Goal: Task Accomplishment & Management: Manage account settings

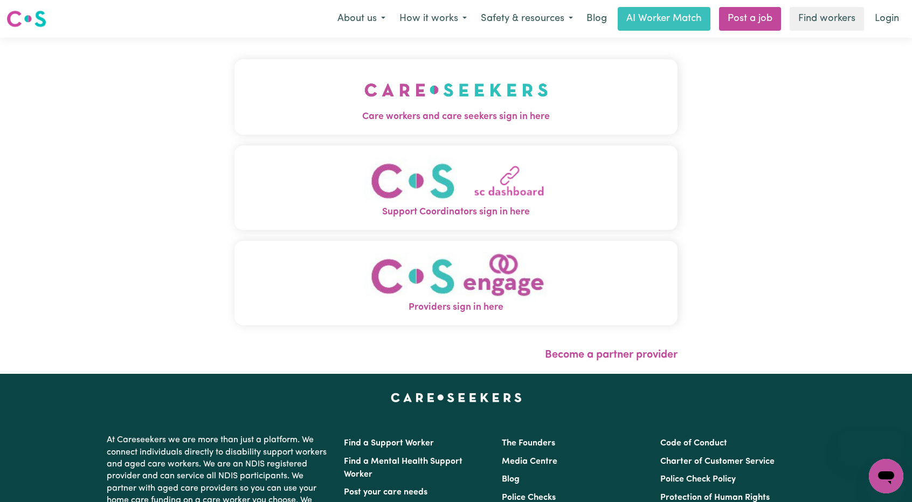
click at [534, 140] on div "Care workers and care seekers sign in here Support Coordinators sign in here Pr…" at bounding box center [455, 197] width 443 height 277
click at [509, 100] on img "Care workers and care seekers sign in here" at bounding box center [456, 90] width 184 height 40
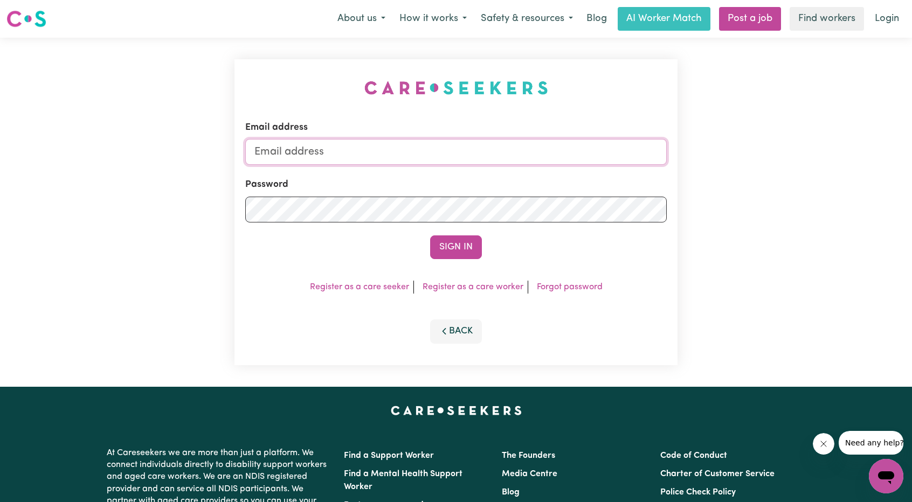
click at [382, 154] on input "Email address" at bounding box center [456, 152] width 422 height 26
click at [390, 156] on input "Email address" at bounding box center [456, 152] width 422 height 26
drag, startPoint x: 313, startPoint y: 154, endPoint x: 531, endPoint y: 177, distance: 219.1
click at [530, 177] on form "Email address [EMAIL_ADDRESS][PERSON_NAME][DOMAIN_NAME] Password Sign In" at bounding box center [456, 190] width 422 height 139
click at [312, 150] on input "[EMAIL_ADDRESS][PERSON_NAME][DOMAIN_NAME]" at bounding box center [456, 152] width 422 height 26
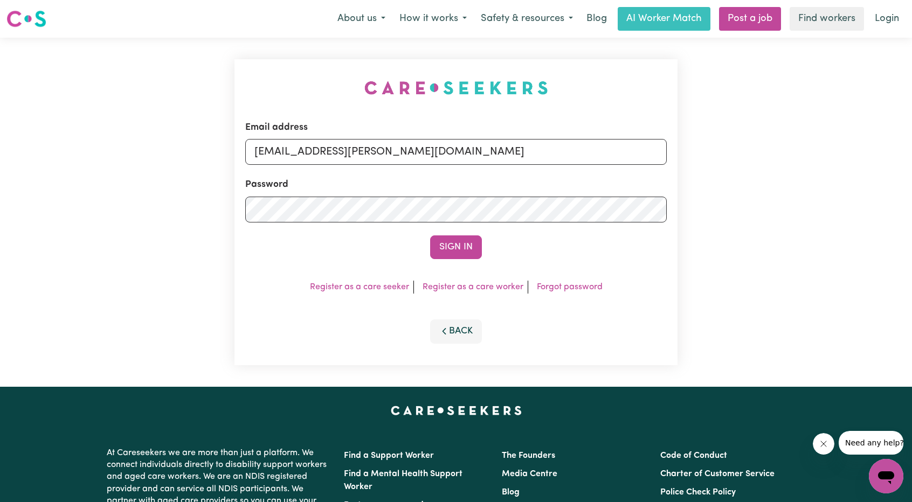
drag, startPoint x: 312, startPoint y: 149, endPoint x: 491, endPoint y: 158, distance: 179.7
click at [491, 158] on input "[EMAIL_ADDRESS][PERSON_NAME][DOMAIN_NAME]" at bounding box center [456, 152] width 422 height 26
type input "[EMAIL_ADDRESS][DOMAIN_NAME]"
click at [438, 242] on button "Sign In" at bounding box center [456, 248] width 52 height 24
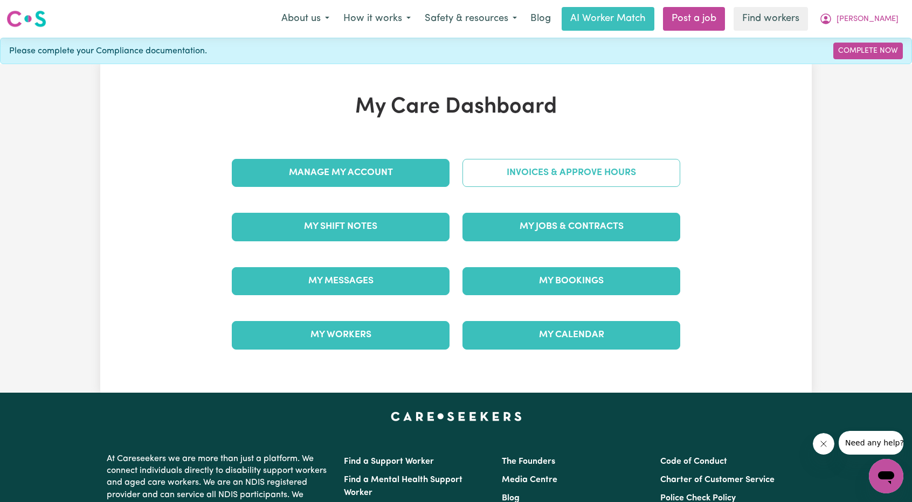
click at [498, 167] on link "Invoices & Approve Hours" at bounding box center [572, 173] width 218 height 28
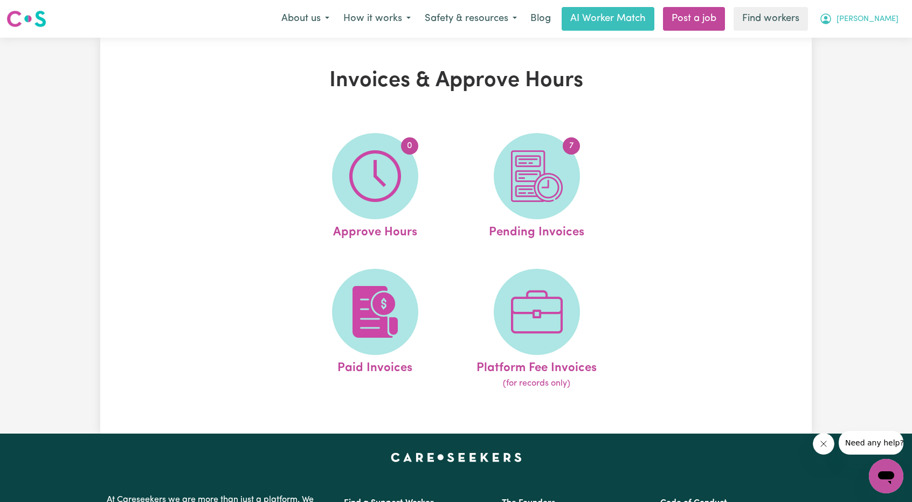
click at [884, 26] on button "[PERSON_NAME]" at bounding box center [858, 19] width 93 height 23
click at [874, 37] on link "My Dashboard" at bounding box center [862, 42] width 85 height 20
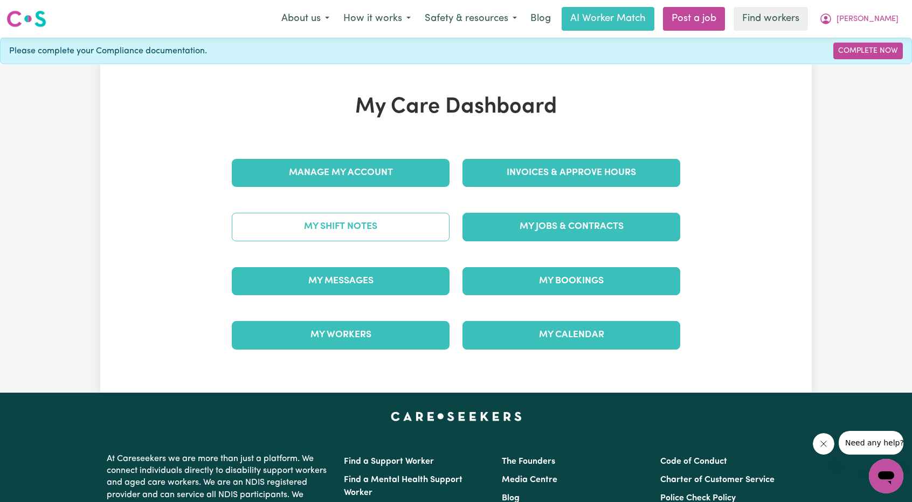
click at [394, 226] on link "My Shift Notes" at bounding box center [341, 227] width 218 height 28
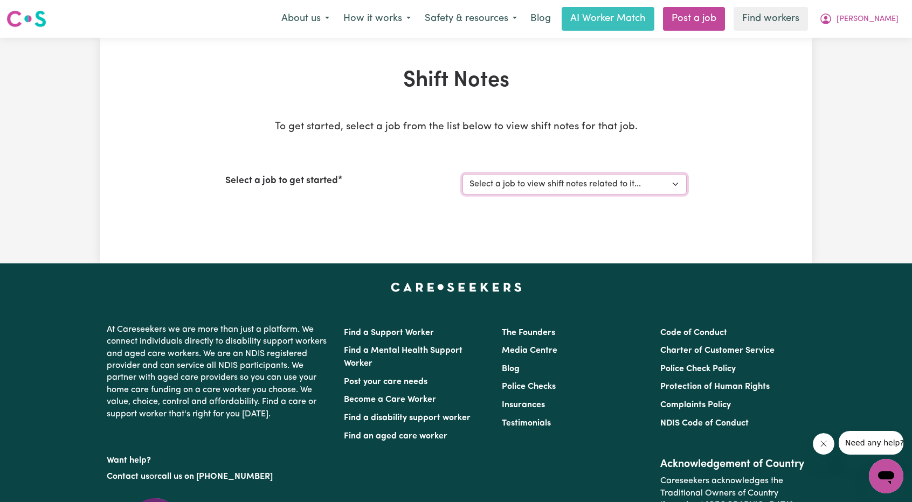
click at [507, 187] on select "Select a job to view shift notes related to it... [DEMOGRAPHIC_DATA] Support Wo…" at bounding box center [575, 184] width 224 height 20
click at [463, 174] on select "Select a job to view shift notes related to it... [DEMOGRAPHIC_DATA] Support Wo…" at bounding box center [575, 184] width 224 height 20
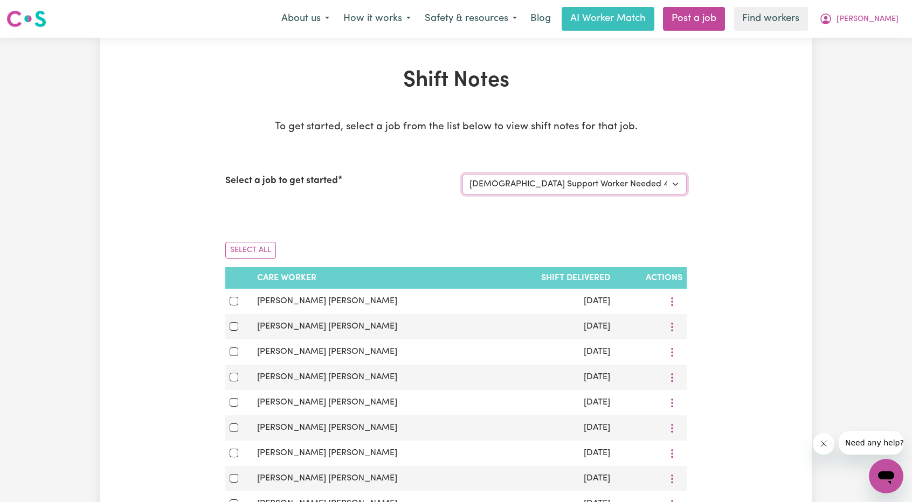
click at [525, 181] on select "Select a job to view shift notes related to it... [DEMOGRAPHIC_DATA] Support Wo…" at bounding box center [575, 184] width 224 height 20
click at [463, 174] on select "Select a job to view shift notes related to it... [DEMOGRAPHIC_DATA] Support Wo…" at bounding box center [575, 184] width 224 height 20
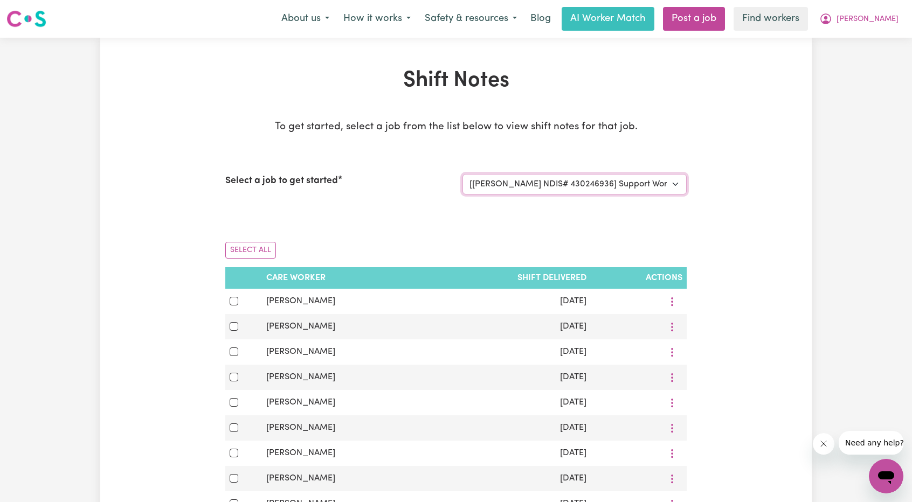
click at [564, 181] on select "Select a job to view shift notes related to it... [DEMOGRAPHIC_DATA] Support Wo…" at bounding box center [575, 184] width 224 height 20
select select "3393"
click at [463, 174] on select "Select a job to view shift notes related to it... [DEMOGRAPHIC_DATA] Support Wo…" at bounding box center [575, 184] width 224 height 20
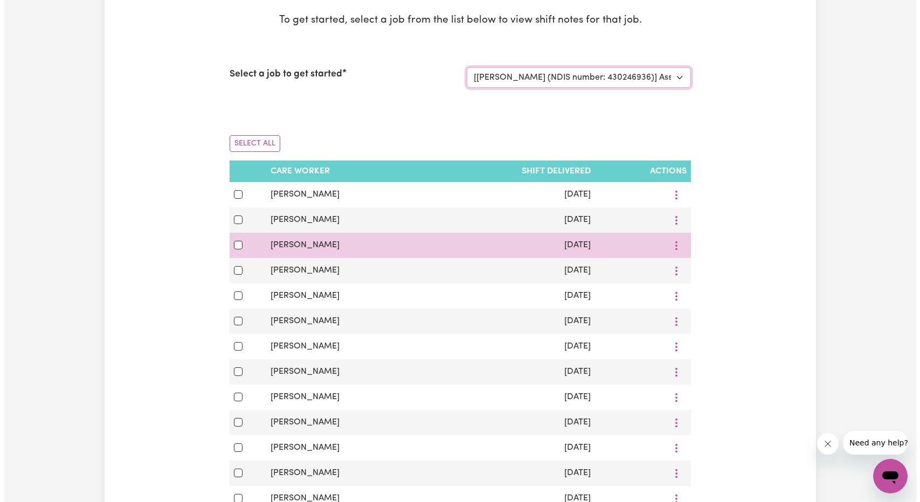
scroll to position [108, 0]
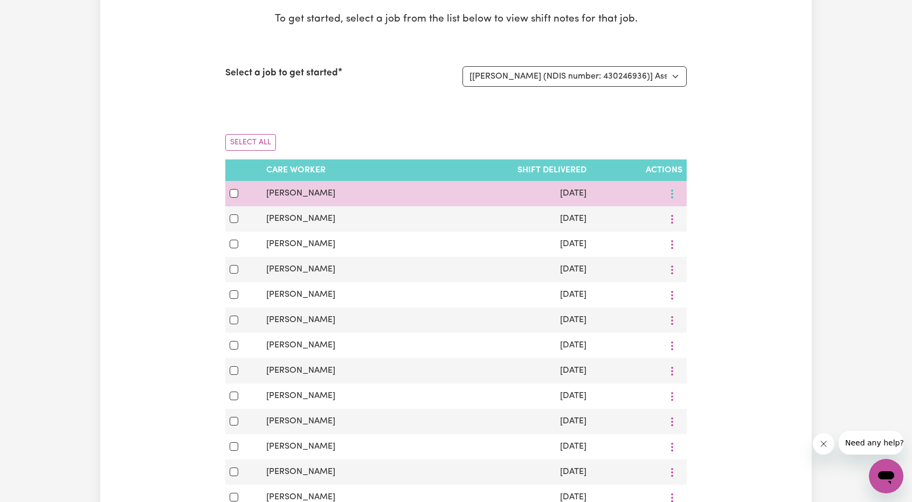
click at [673, 192] on button "More options" at bounding box center [672, 193] width 20 height 17
click at [673, 208] on link "View Shift Note" at bounding box center [711, 219] width 89 height 22
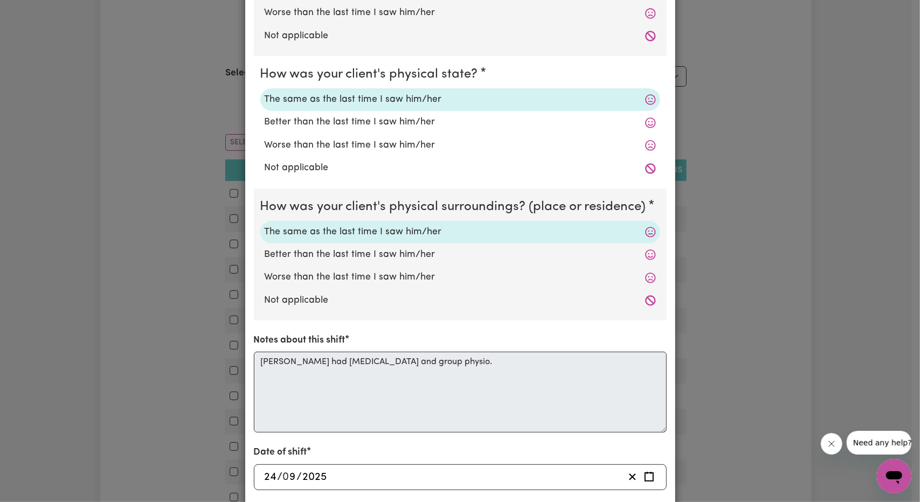
scroll to position [0, 0]
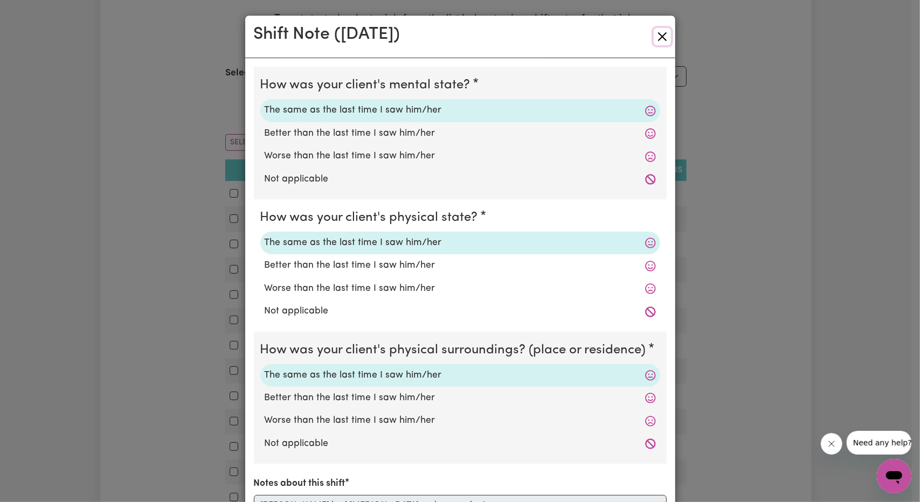
click at [659, 28] on button "Close" at bounding box center [662, 36] width 17 height 17
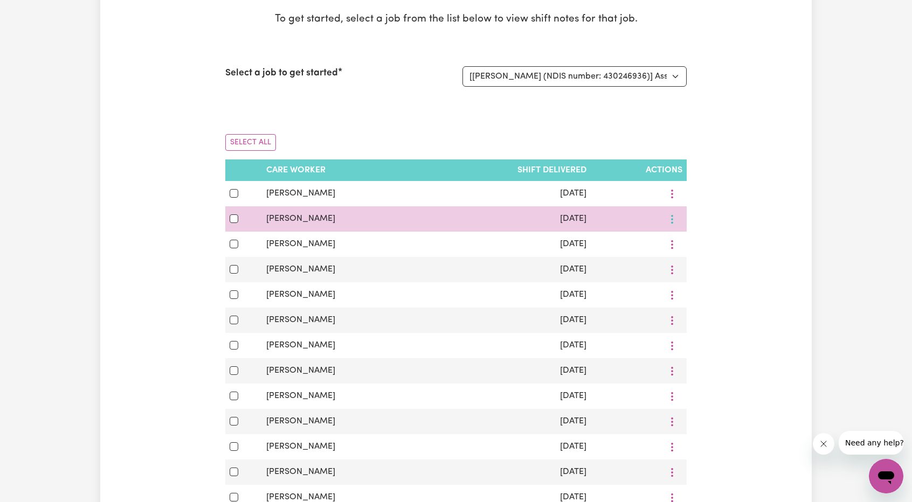
click at [673, 220] on icon "More options" at bounding box center [672, 219] width 11 height 11
click at [681, 242] on link "View Shift Note" at bounding box center [711, 244] width 89 height 22
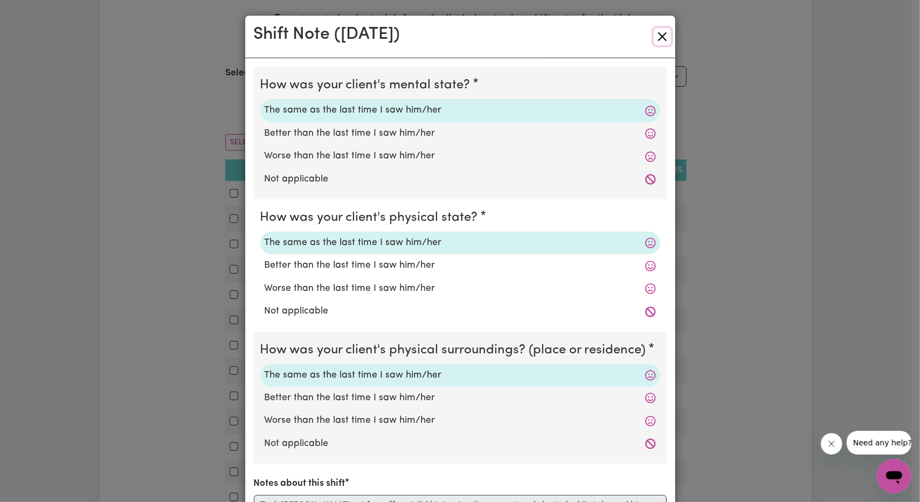
click at [666, 33] on button "Close" at bounding box center [662, 36] width 17 height 17
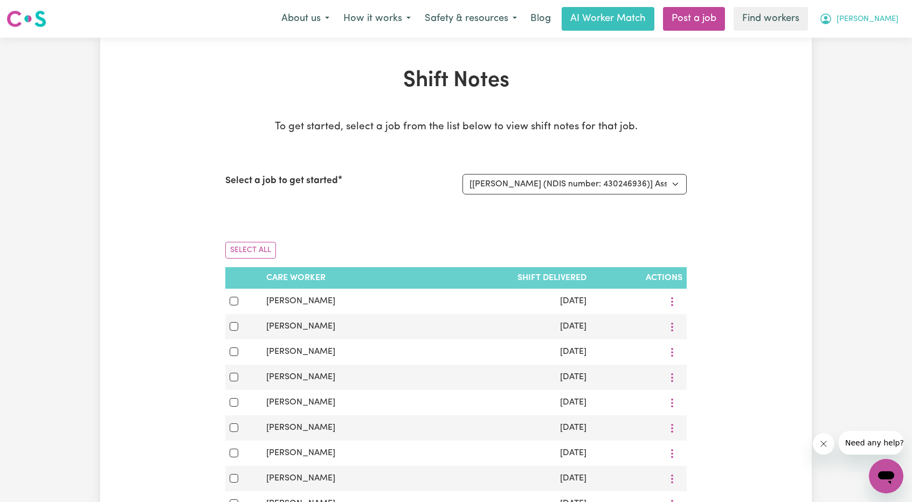
click at [895, 15] on span "[PERSON_NAME]" at bounding box center [868, 19] width 62 height 12
click at [852, 46] on link "My Dashboard" at bounding box center [862, 42] width 85 height 20
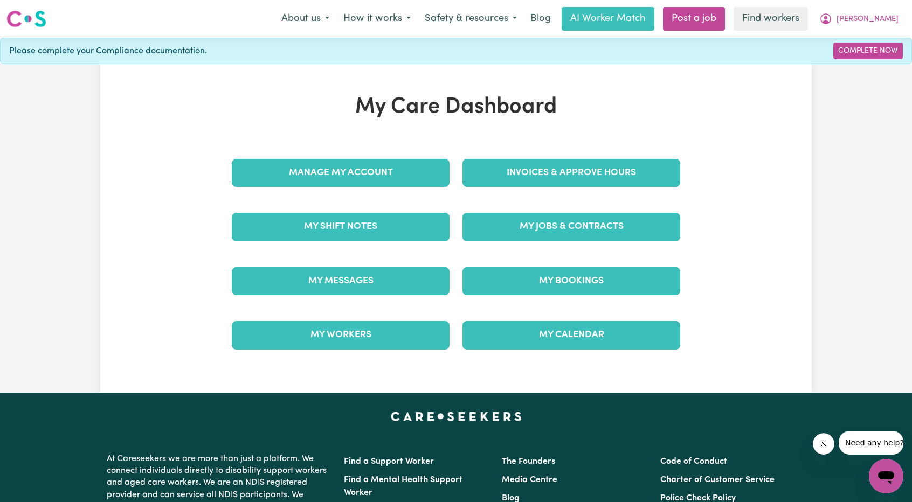
click at [569, 188] on div "Invoices & Approve Hours" at bounding box center [571, 173] width 231 height 54
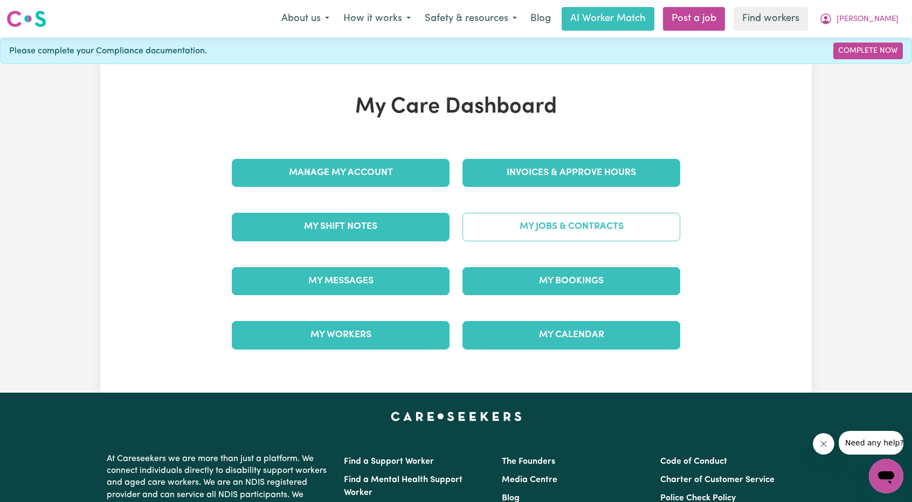
click at [566, 216] on link "My Jobs & Contracts" at bounding box center [572, 227] width 218 height 28
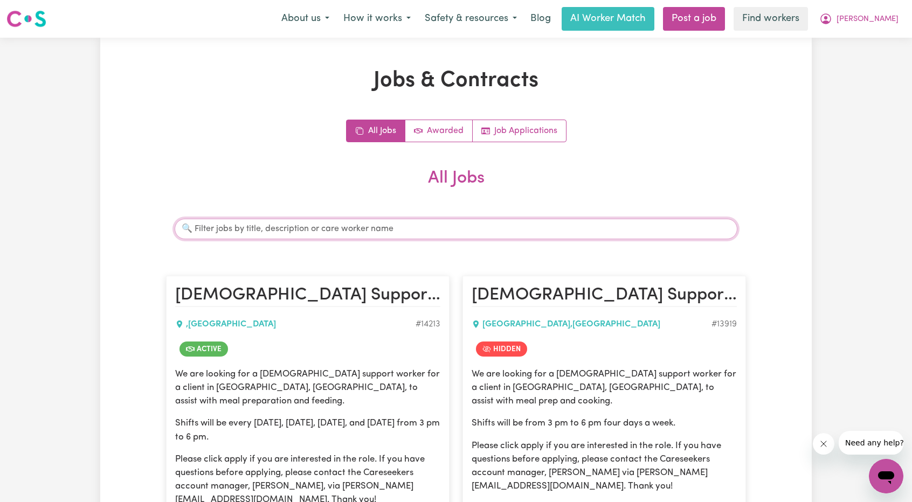
click at [391, 224] on input "Search jobs" at bounding box center [456, 229] width 563 height 20
type input "khima"
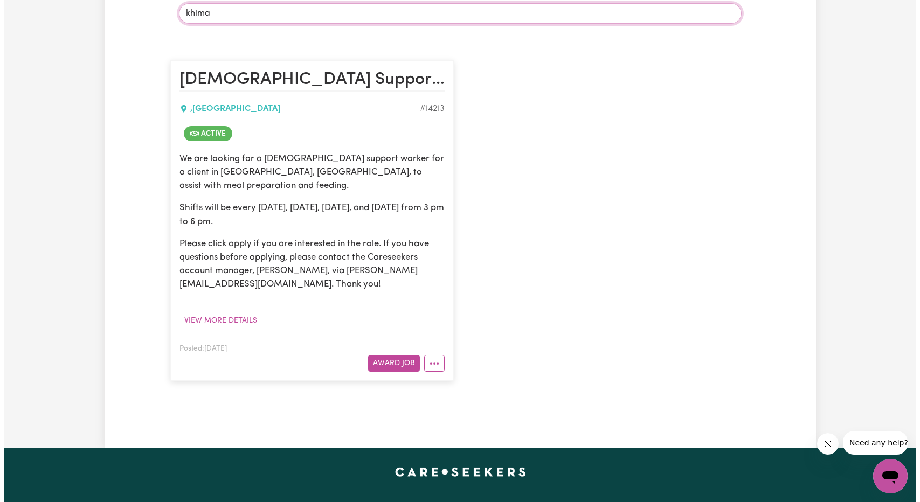
scroll to position [377, 0]
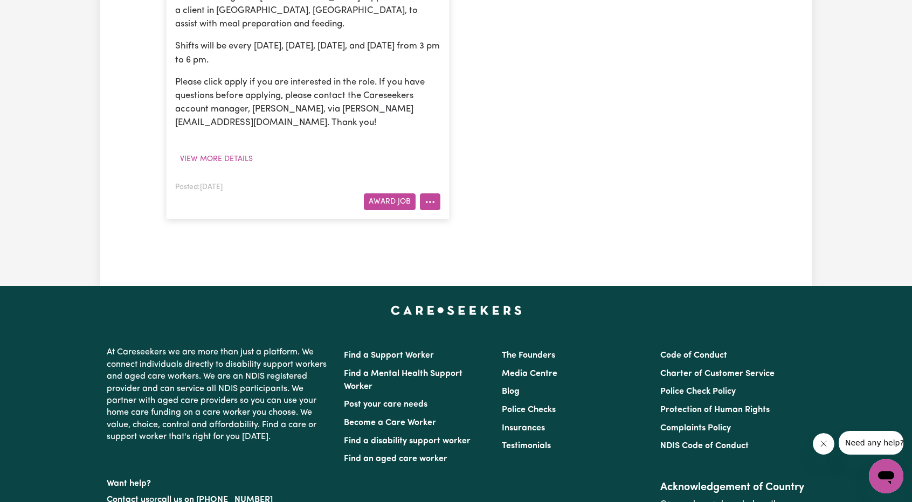
click at [437, 205] on button "More options" at bounding box center [430, 202] width 20 height 17
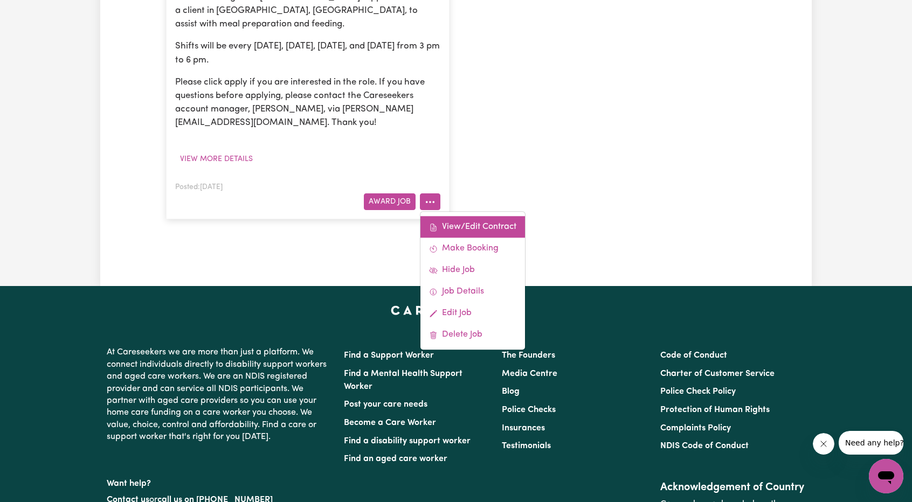
click at [442, 225] on link "View/Edit Contract" at bounding box center [472, 228] width 105 height 22
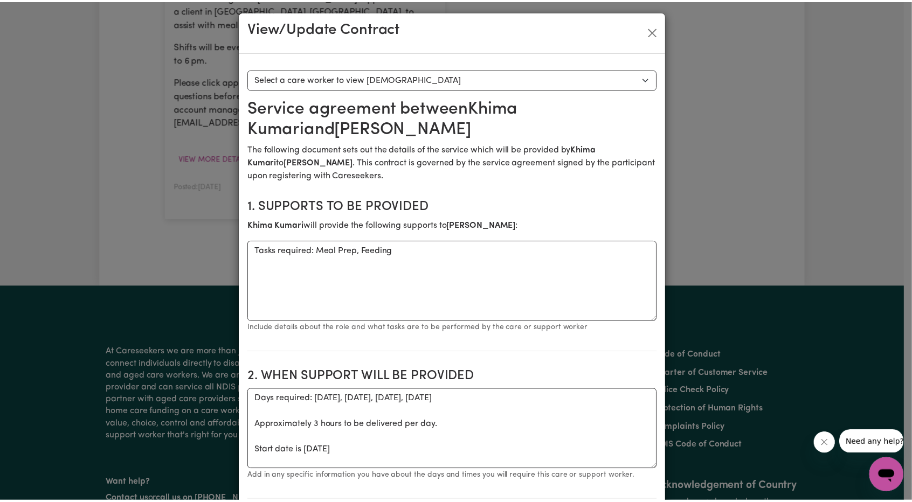
scroll to position [0, 0]
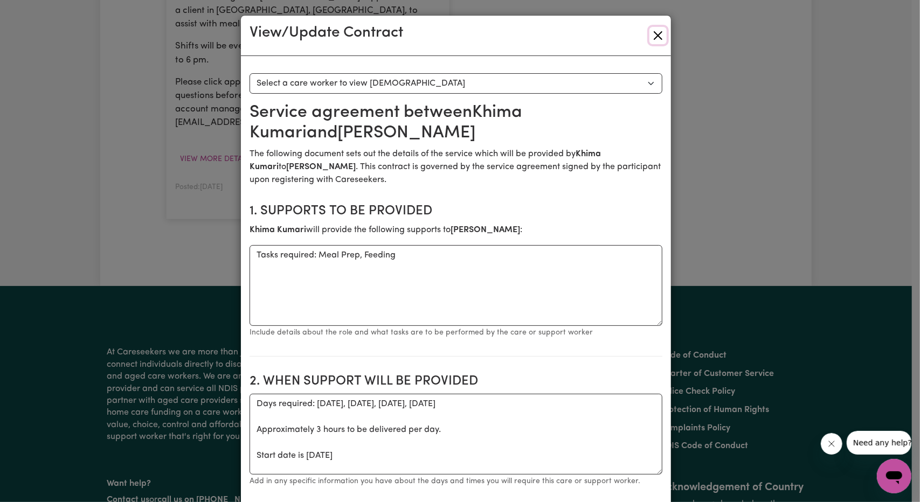
click at [655, 36] on button "Close" at bounding box center [658, 35] width 17 height 17
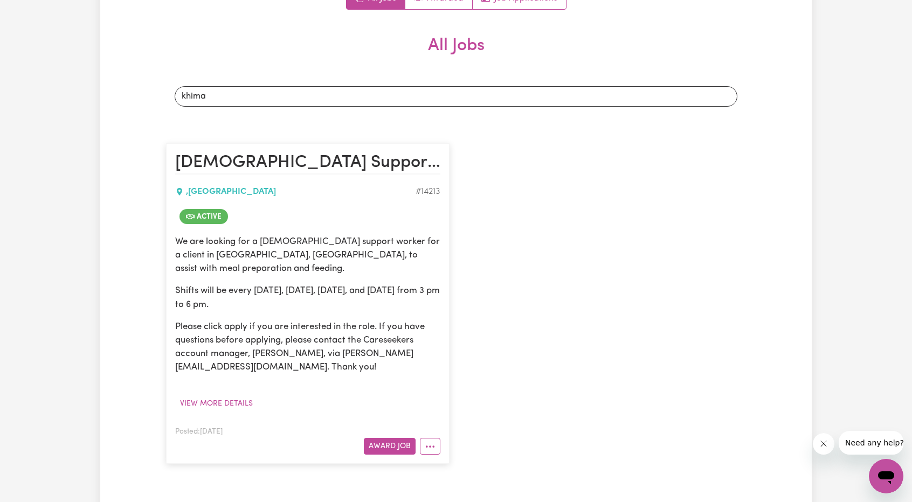
scroll to position [216, 0]
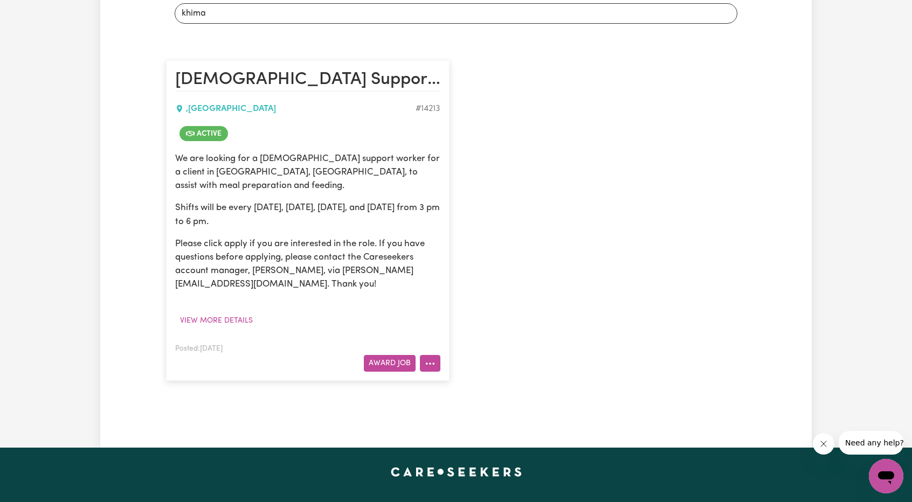
click at [429, 356] on button "More options" at bounding box center [430, 363] width 20 height 17
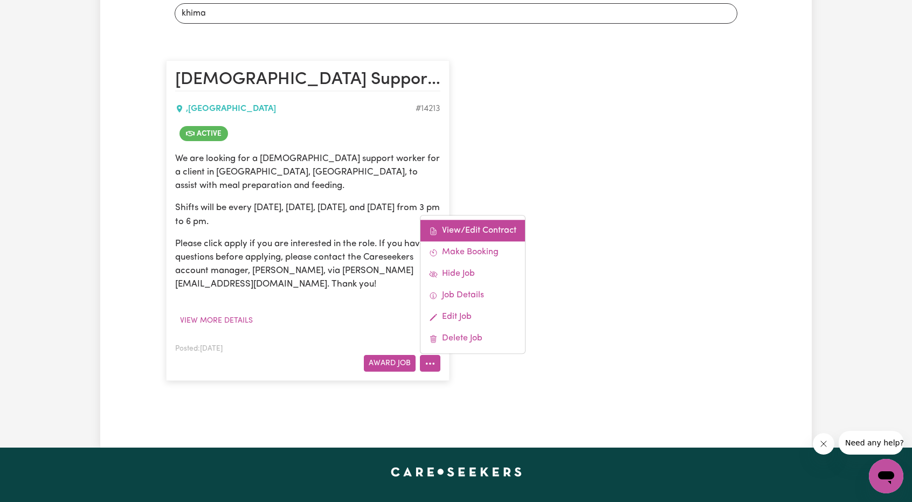
click at [470, 227] on link "View/Edit Contract" at bounding box center [472, 231] width 105 height 22
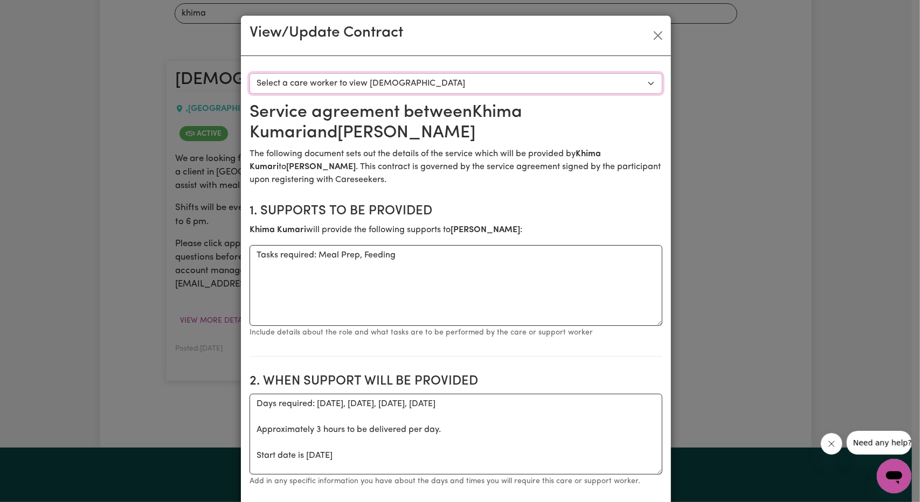
click at [486, 79] on select "Select a care worker to view [DEMOGRAPHIC_DATA] #10132 - [PERSON_NAME] [PERSON_…" at bounding box center [456, 83] width 413 height 20
click at [657, 32] on button "Close" at bounding box center [658, 35] width 17 height 17
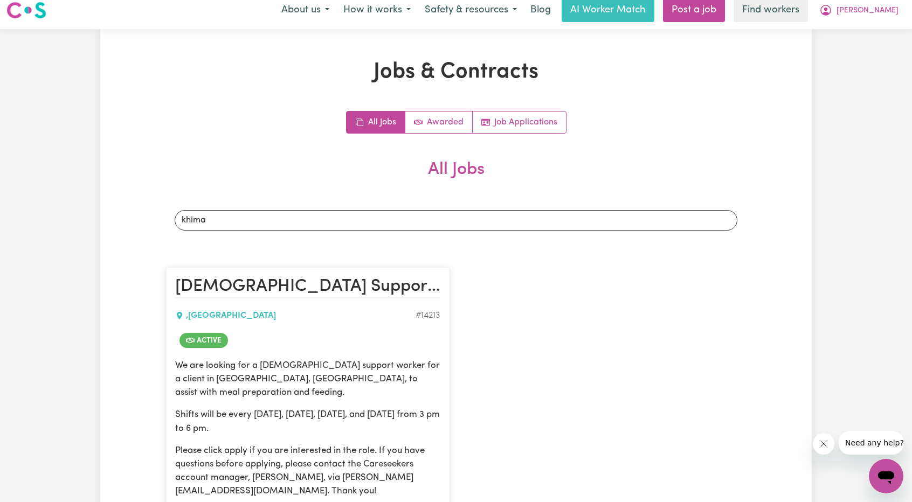
scroll to position [0, 0]
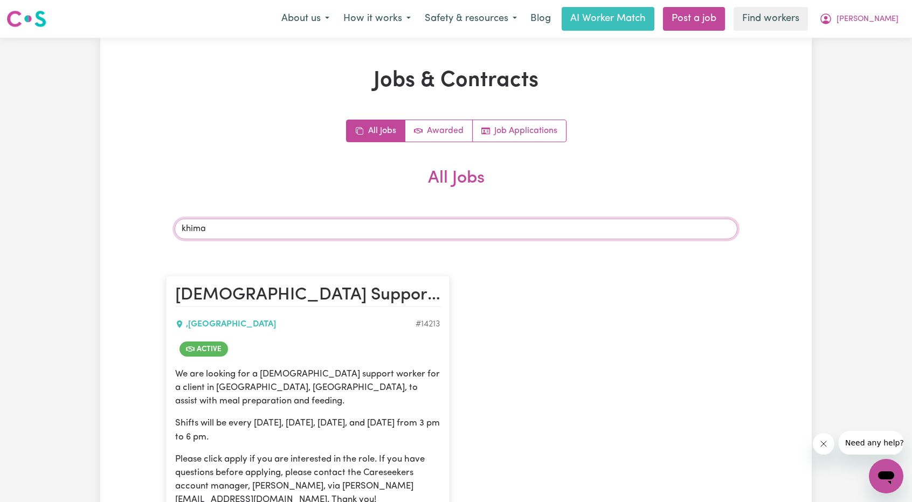
click at [410, 226] on input "khima" at bounding box center [456, 229] width 563 height 20
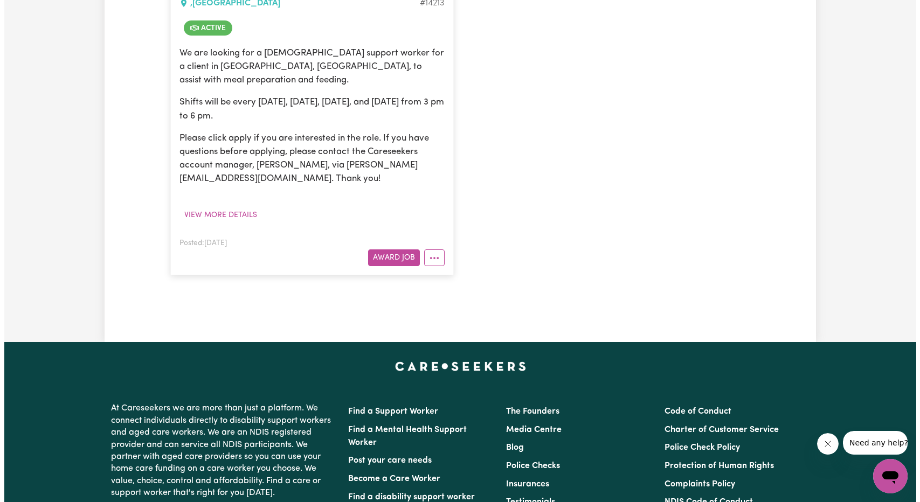
scroll to position [322, 0]
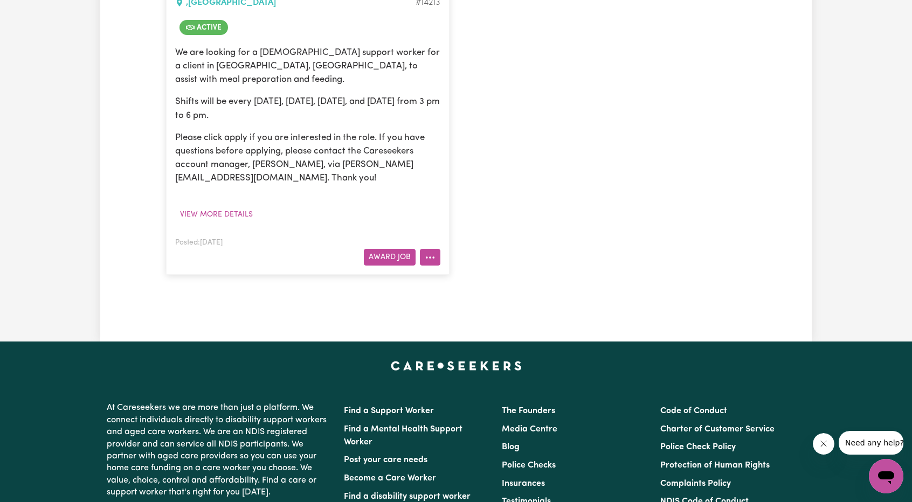
click at [434, 258] on button "More options" at bounding box center [430, 257] width 20 height 17
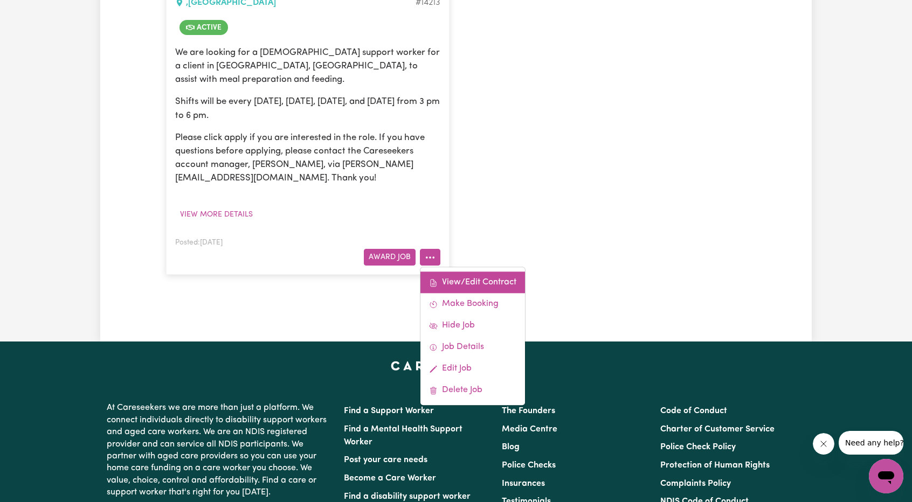
click at [458, 275] on link "View/Edit Contract" at bounding box center [472, 283] width 105 height 22
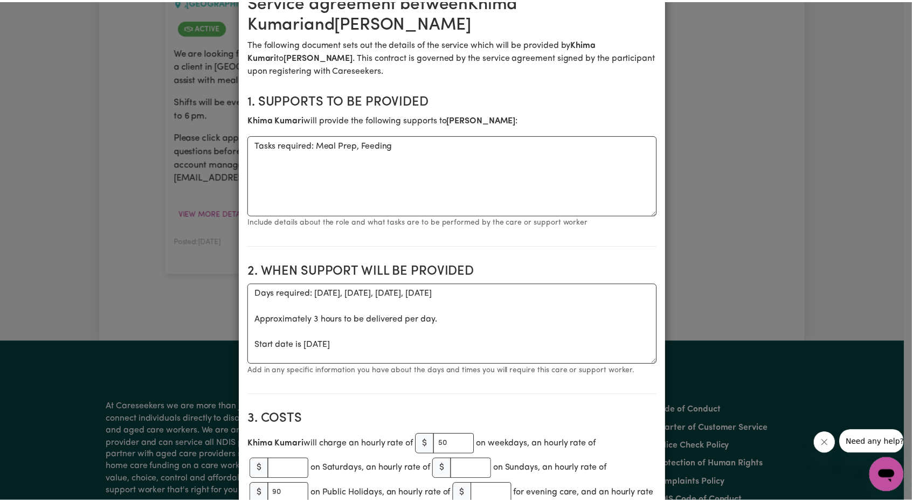
scroll to position [0, 0]
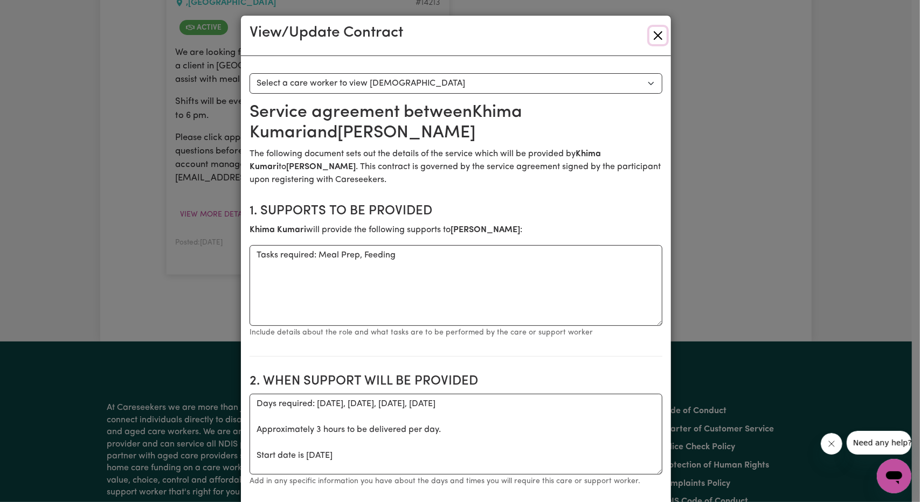
drag, startPoint x: 653, startPoint y: 37, endPoint x: 649, endPoint y: 46, distance: 9.6
click at [653, 37] on button "Close" at bounding box center [658, 35] width 17 height 17
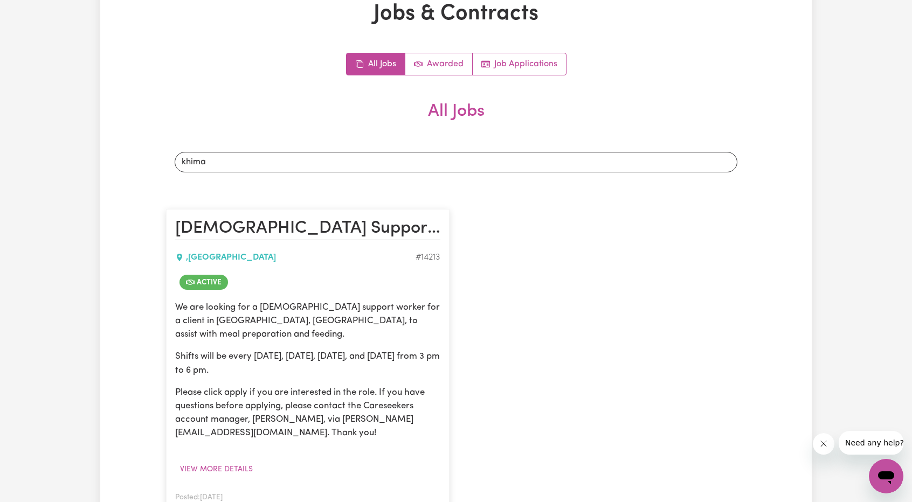
scroll to position [162, 0]
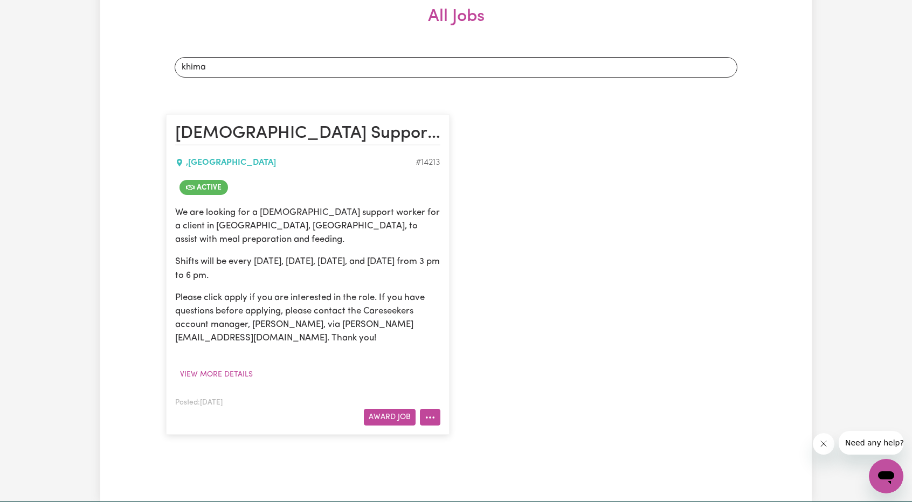
click at [430, 414] on button "More options" at bounding box center [430, 417] width 20 height 17
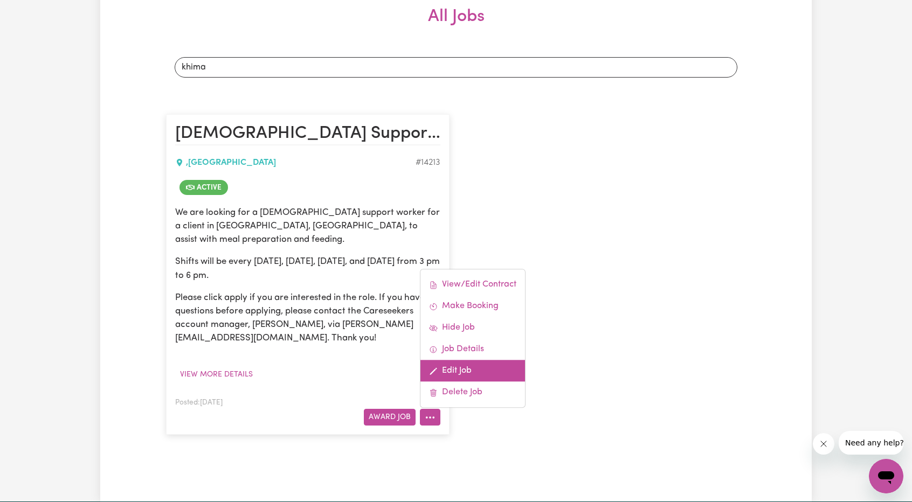
click at [452, 368] on link "Edit Job" at bounding box center [472, 372] width 105 height 22
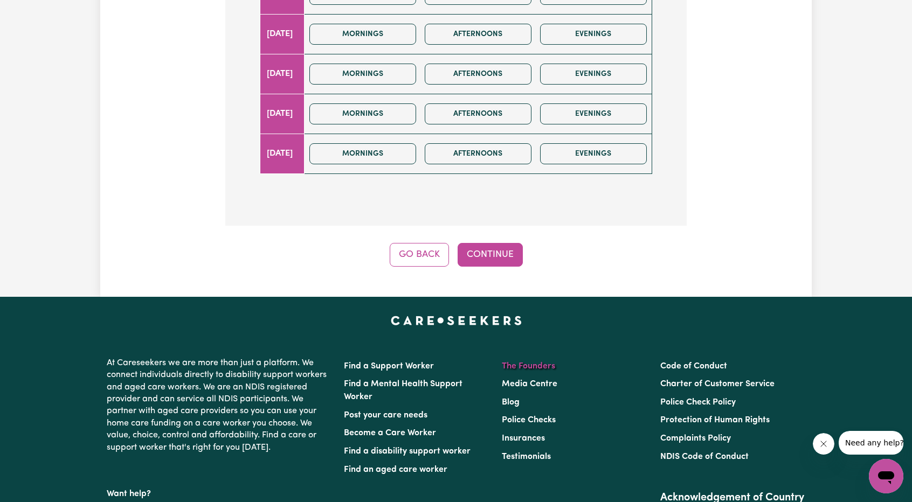
scroll to position [551, 0]
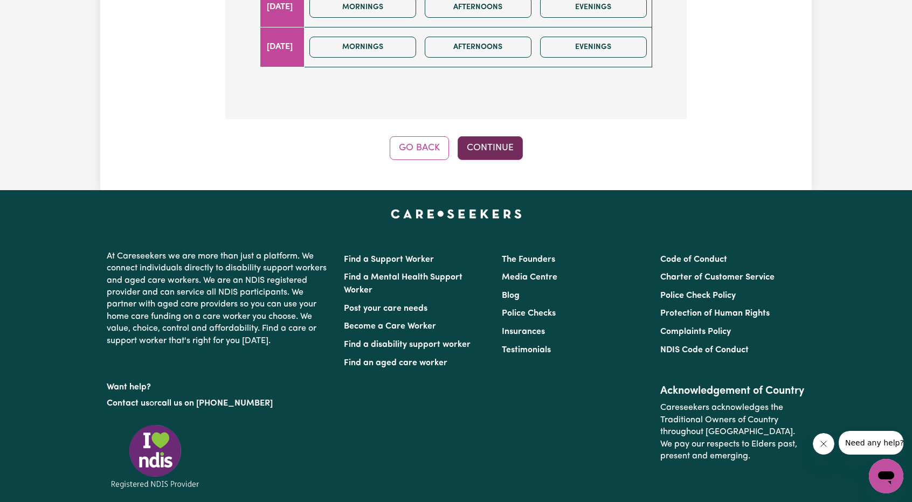
click at [507, 145] on button "Continue" at bounding box center [490, 148] width 65 height 24
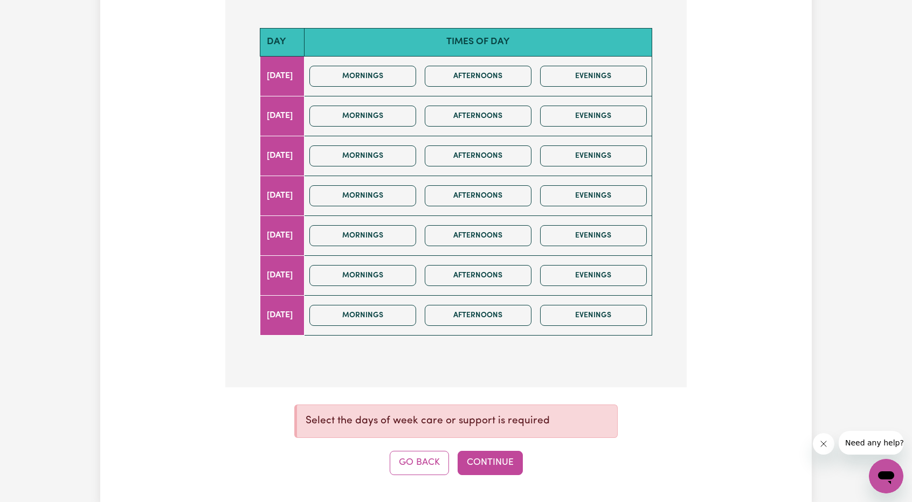
scroll to position [281, 0]
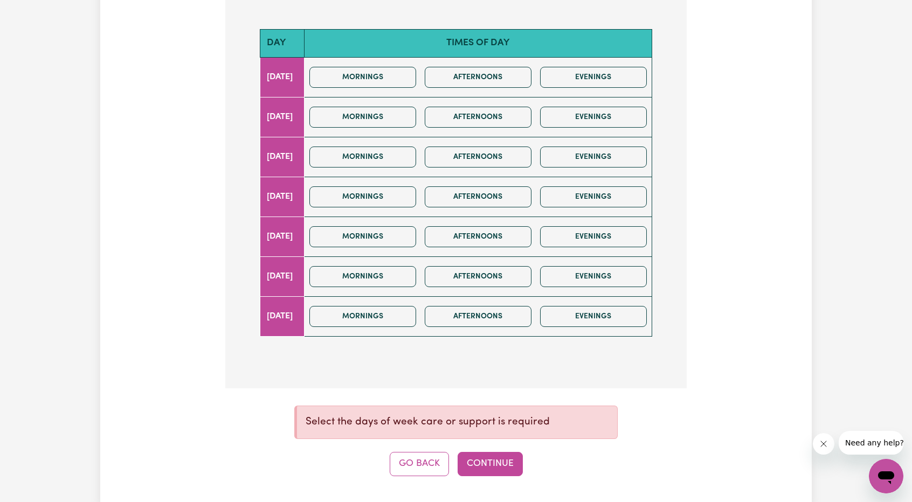
click at [414, 166] on div "Mornings Afternoons Evenings" at bounding box center [478, 157] width 346 height 38
click at [387, 180] on div "Mornings Afternoons Evenings" at bounding box center [478, 197] width 346 height 38
click at [463, 78] on button "Afternoons" at bounding box center [478, 77] width 107 height 21
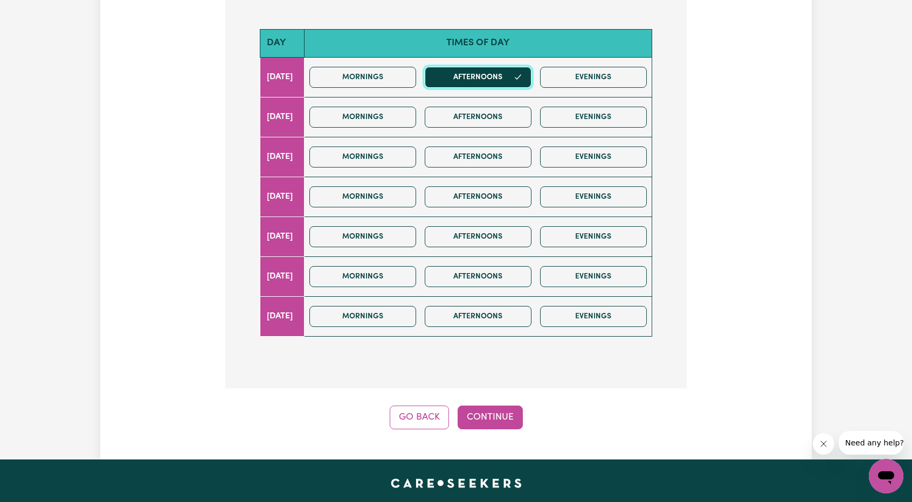
click at [482, 71] on button "Afternoons" at bounding box center [478, 77] width 107 height 21
click at [418, 94] on div "Mornings Afternoons Evenings" at bounding box center [478, 77] width 346 height 38
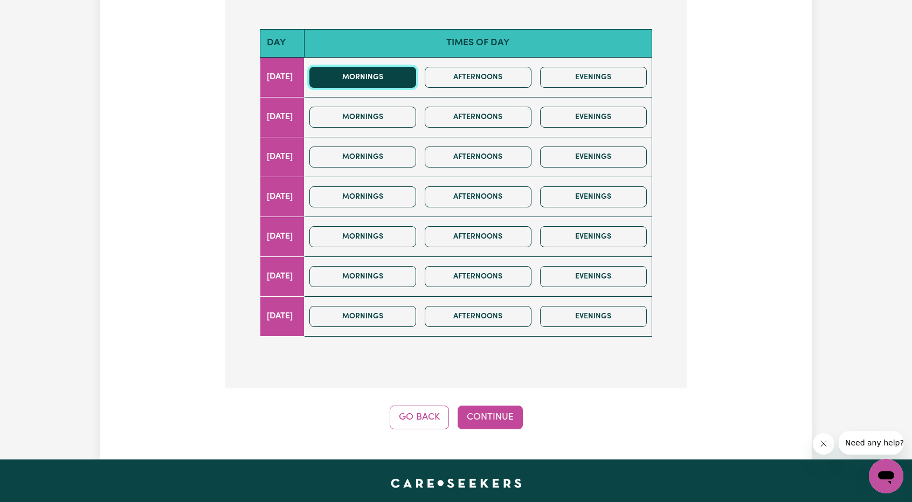
click at [414, 79] on button "Mornings" at bounding box center [362, 77] width 107 height 21
click at [487, 396] on div "Step 9 of 11 What days of the week do you require a care or support worker? (Se…" at bounding box center [455, 133] width 461 height 591
click at [486, 406] on button "Continue" at bounding box center [490, 418] width 65 height 24
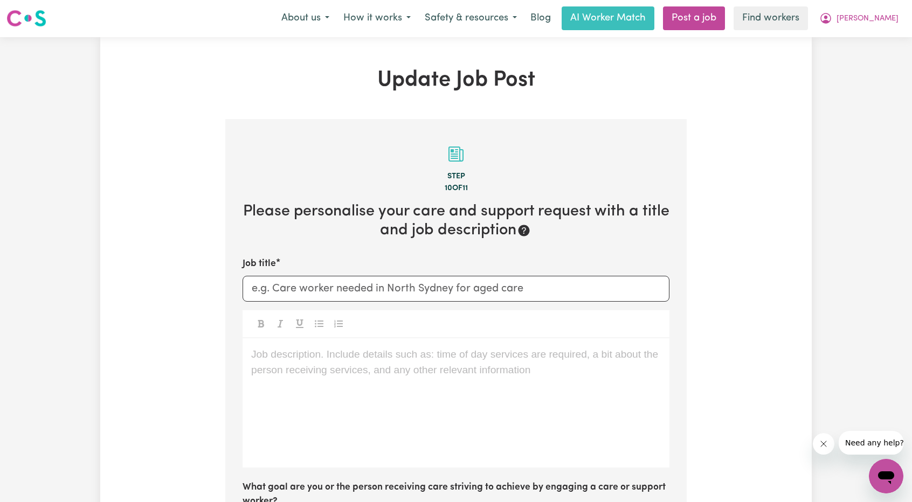
scroll to position [0, 0]
click at [887, 19] on span "[PERSON_NAME]" at bounding box center [868, 19] width 62 height 12
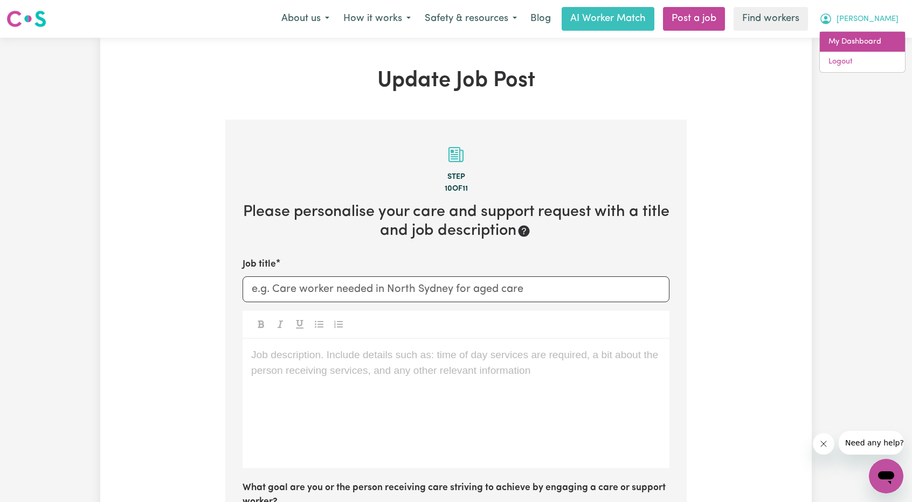
click at [868, 37] on link "My Dashboard" at bounding box center [862, 42] width 85 height 20
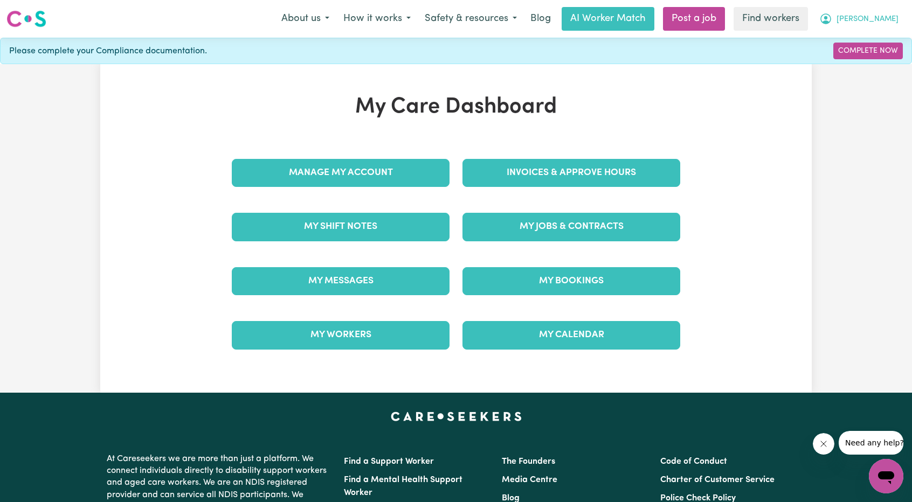
click at [891, 10] on button "[PERSON_NAME]" at bounding box center [858, 19] width 93 height 23
click at [847, 62] on link "Logout" at bounding box center [862, 62] width 85 height 20
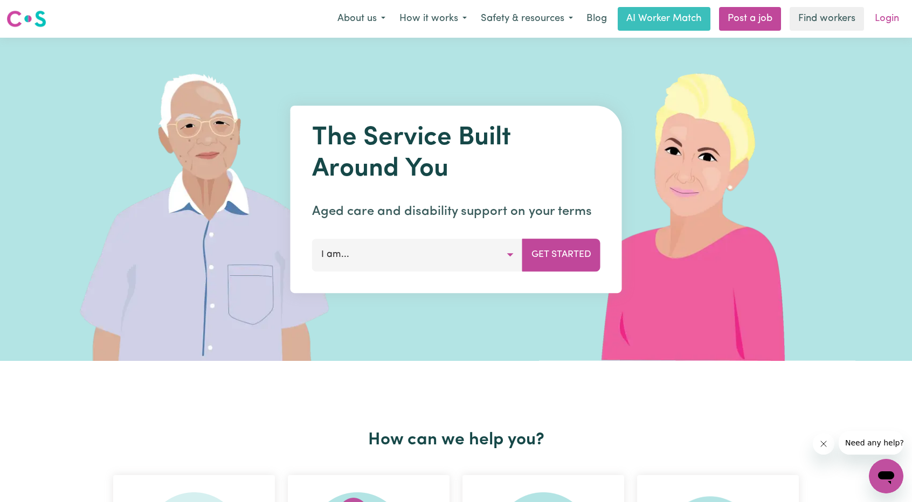
click at [890, 16] on link "Login" at bounding box center [886, 19] width 37 height 24
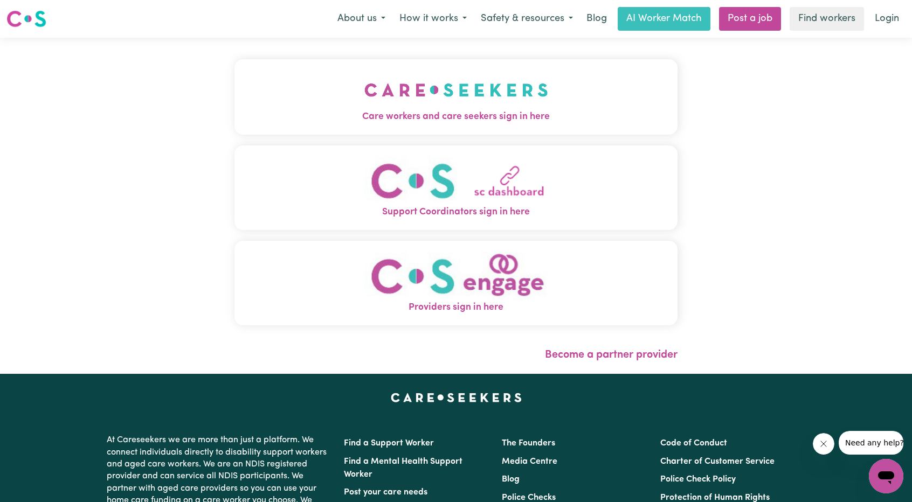
click at [527, 114] on span "Care workers and care seekers sign in here" at bounding box center [455, 117] width 443 height 14
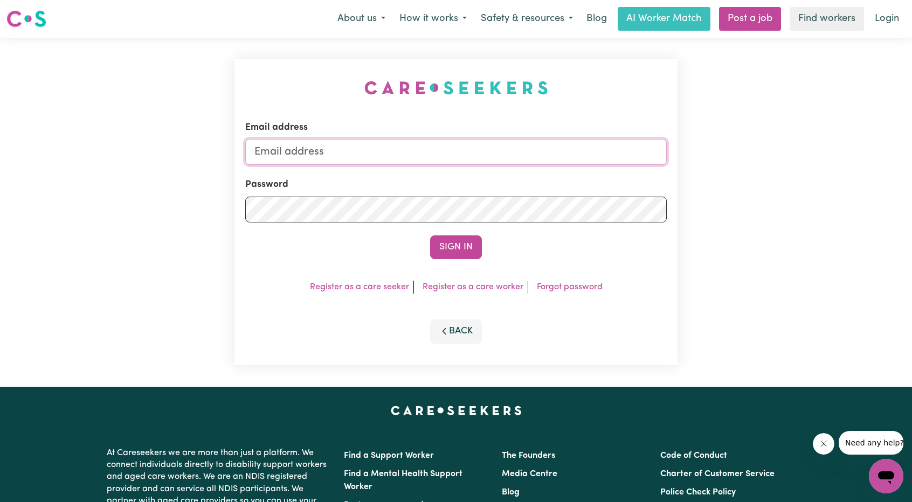
click at [557, 151] on input "Email address" at bounding box center [456, 152] width 422 height 26
drag, startPoint x: 308, startPoint y: 153, endPoint x: 608, endPoint y: 163, distance: 299.3
click at [590, 162] on input "[EMAIL_ADDRESS][PERSON_NAME][DOMAIN_NAME]" at bounding box center [456, 152] width 422 height 26
type input "[EMAIL_ADDRESS][DOMAIN_NAME]"
click at [444, 242] on button "Sign In" at bounding box center [456, 248] width 52 height 24
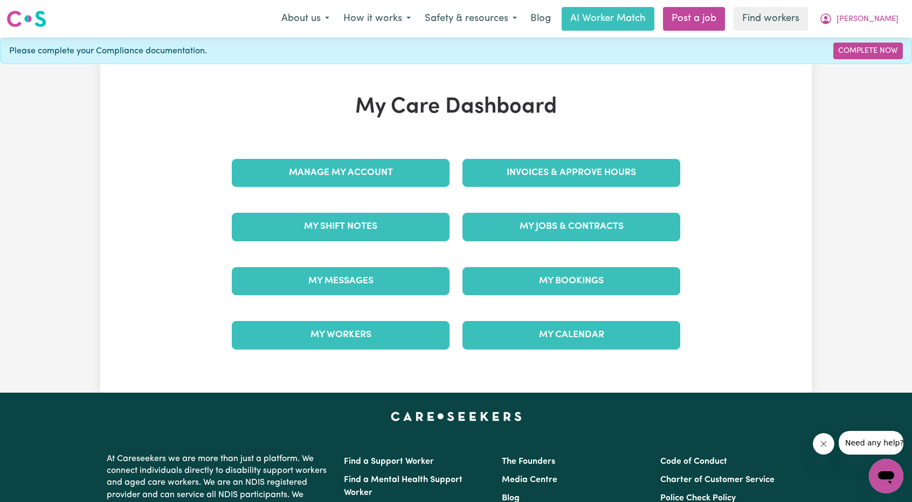
click at [562, 208] on div "My Jobs & Contracts" at bounding box center [571, 227] width 231 height 54
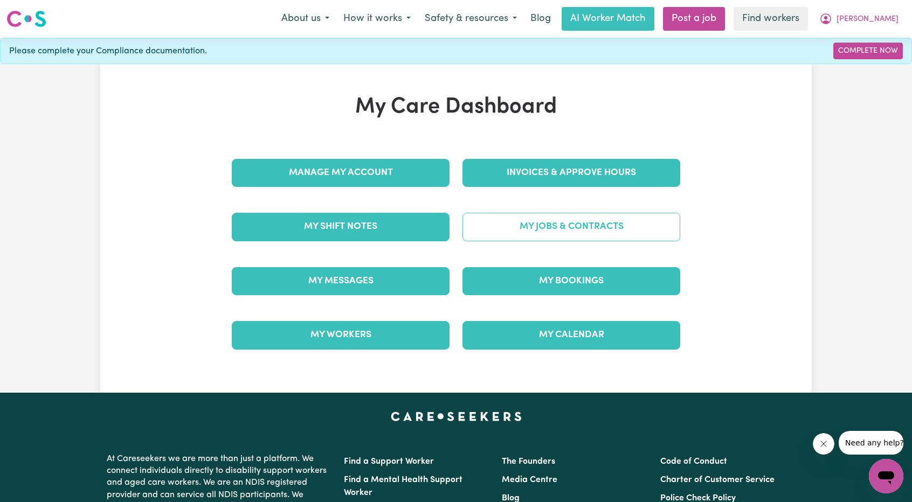
click at [560, 240] on link "My Jobs & Contracts" at bounding box center [572, 227] width 218 height 28
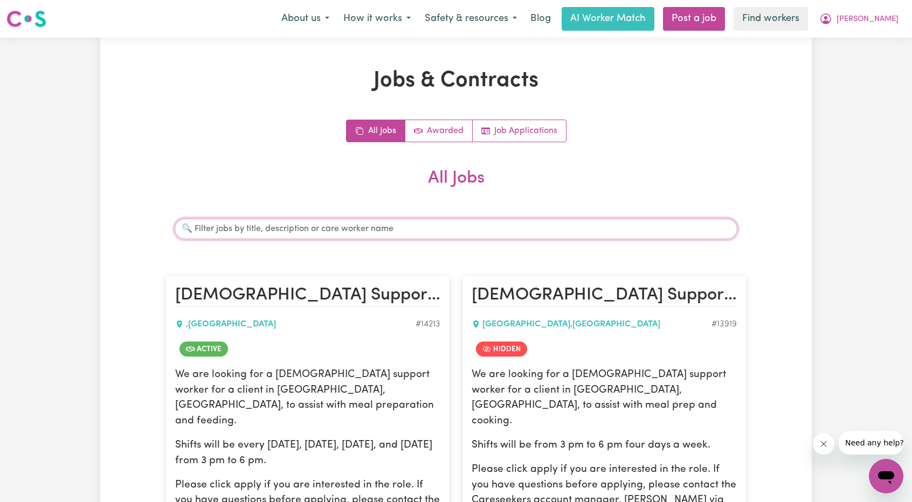
click at [457, 230] on input "Search jobs" at bounding box center [456, 229] width 563 height 20
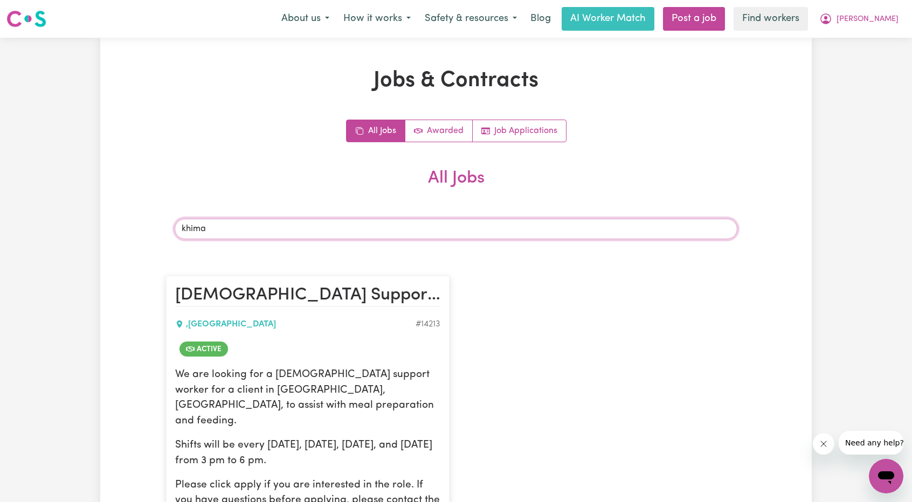
scroll to position [270, 0]
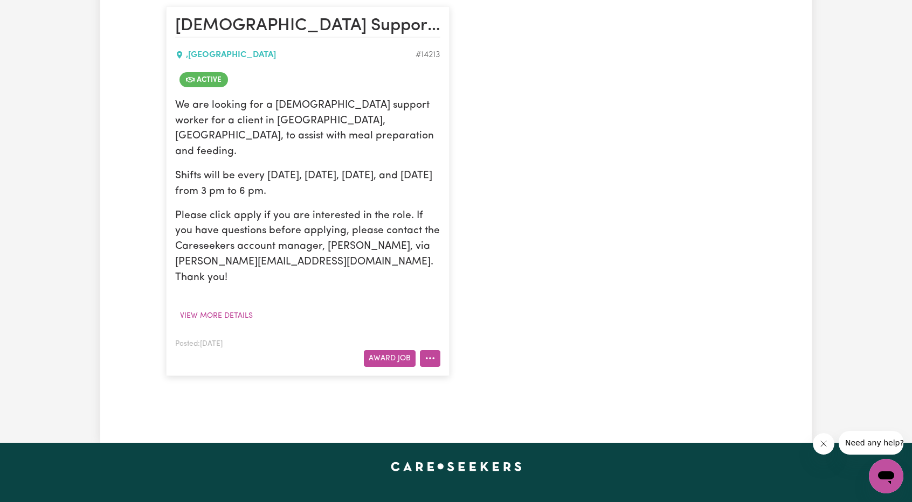
type input "khima"
click at [432, 353] on icon "More options" at bounding box center [430, 358] width 11 height 11
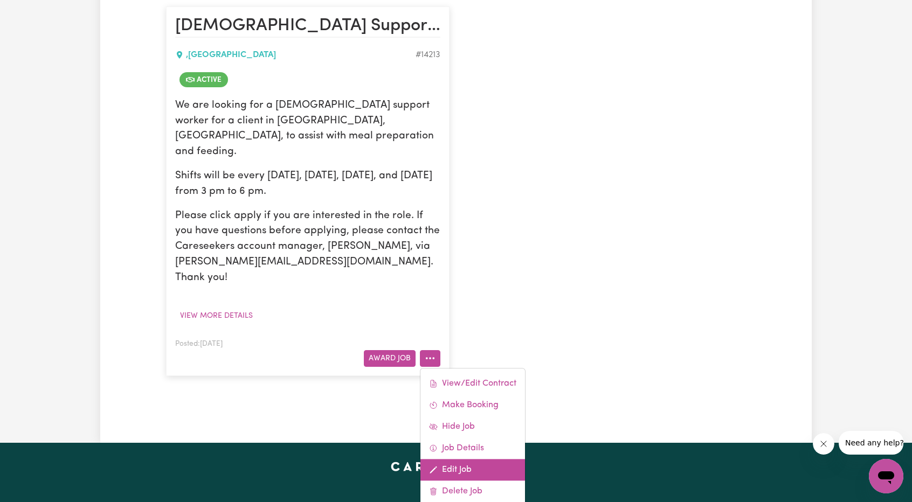
click at [475, 459] on link "Edit Job" at bounding box center [472, 470] width 105 height 22
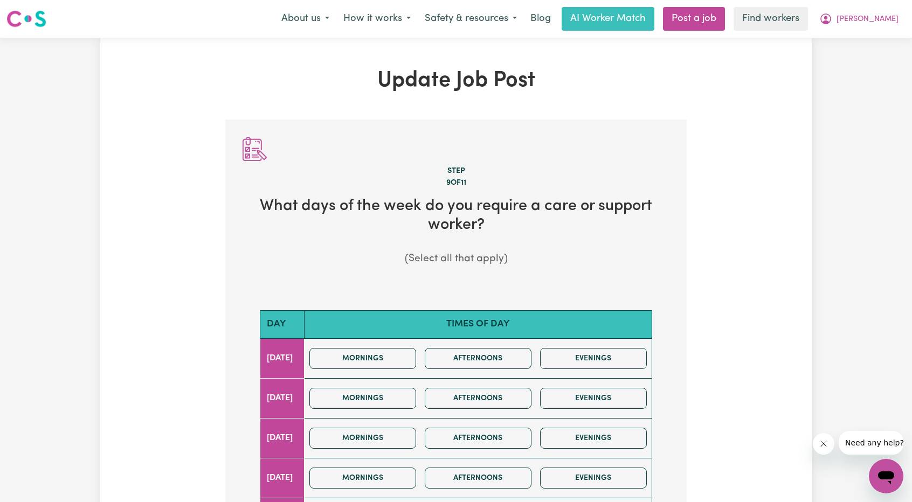
click at [886, 33] on nav "Menu About us How it works Safety & resources Blog AI Worker Match Post a job F…" at bounding box center [456, 19] width 912 height 38
click at [886, 22] on span "[PERSON_NAME]" at bounding box center [868, 19] width 62 height 12
click at [872, 39] on link "My Dashboard" at bounding box center [862, 42] width 85 height 20
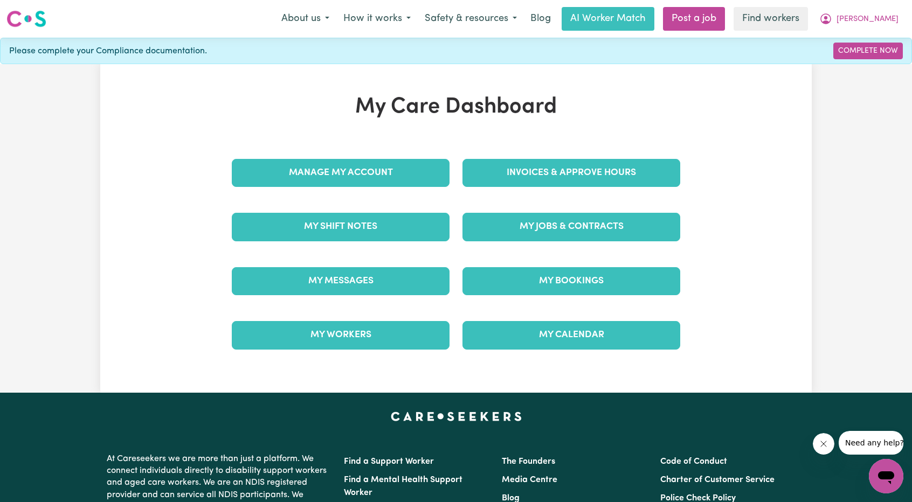
click at [555, 210] on div "My Jobs & Contracts" at bounding box center [571, 227] width 231 height 54
drag, startPoint x: 550, startPoint y: 242, endPoint x: 553, endPoint y: 234, distance: 7.8
click at [550, 242] on div "My Jobs & Contracts" at bounding box center [571, 227] width 231 height 54
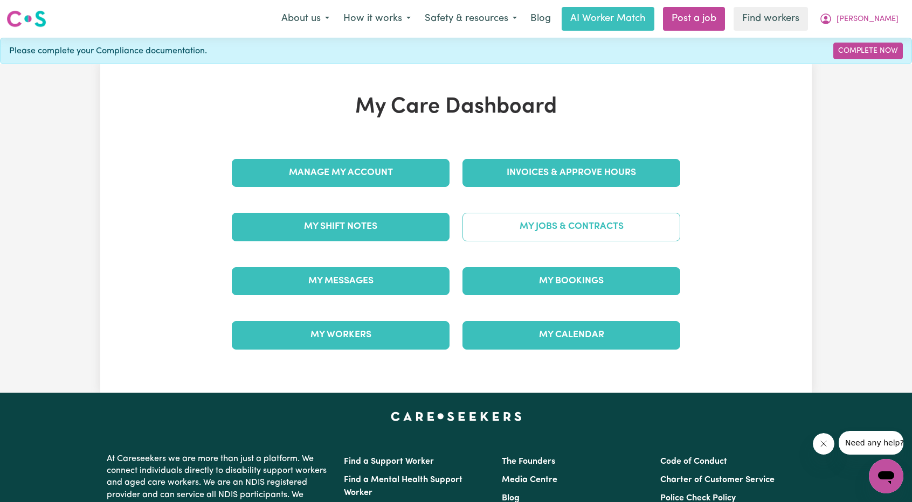
click at [554, 223] on link "My Jobs & Contracts" at bounding box center [572, 227] width 218 height 28
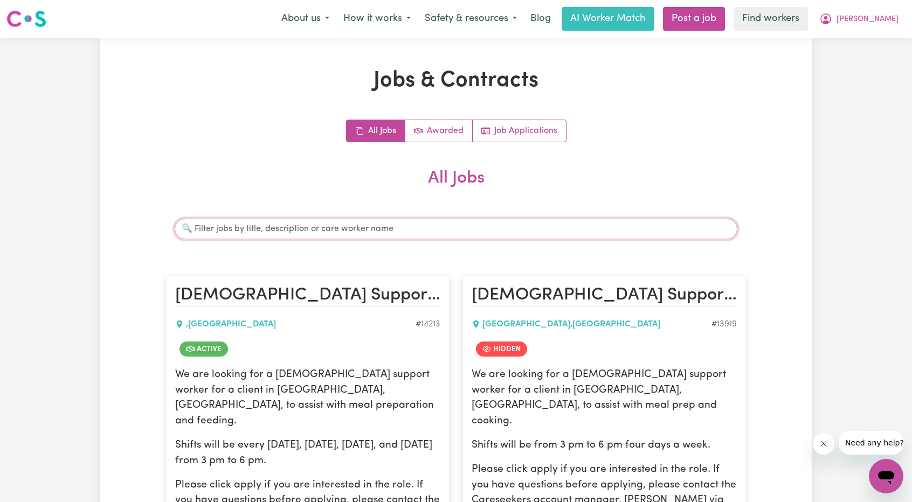
click at [433, 227] on input "Search jobs" at bounding box center [456, 229] width 563 height 20
type input "f"
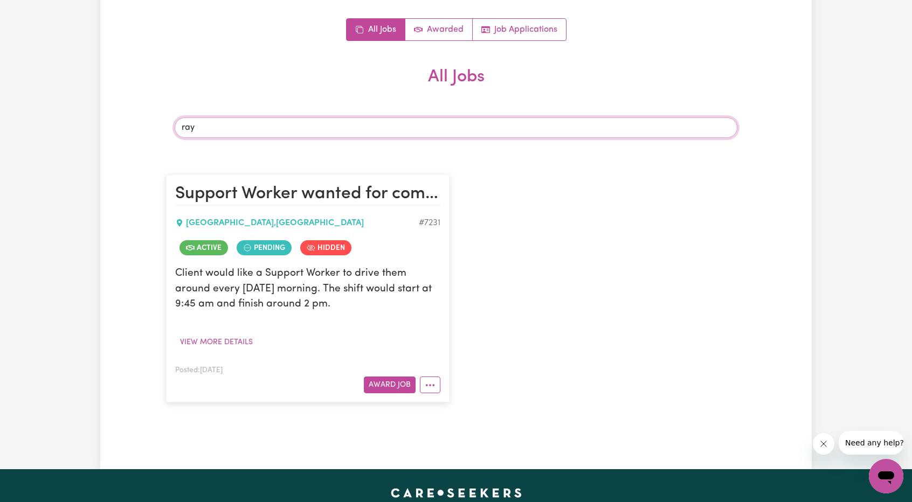
scroll to position [108, 0]
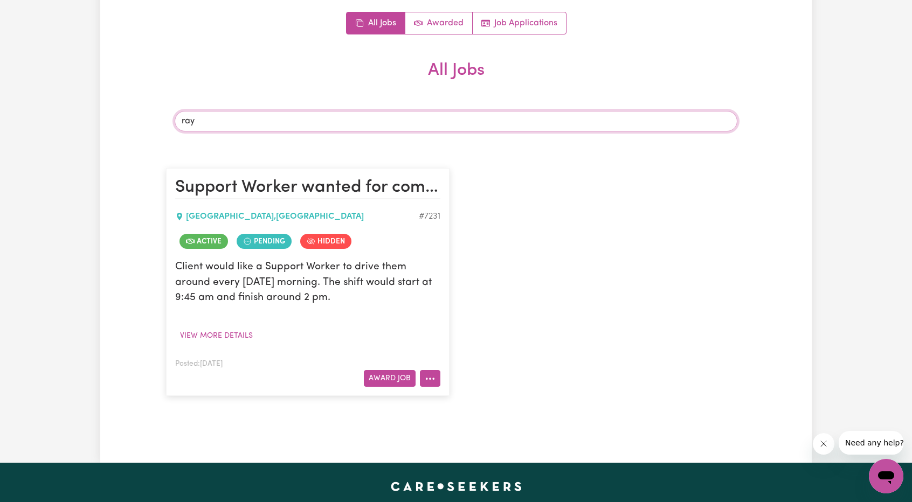
type input "ray"
click at [430, 377] on icon "More options" at bounding box center [430, 379] width 11 height 11
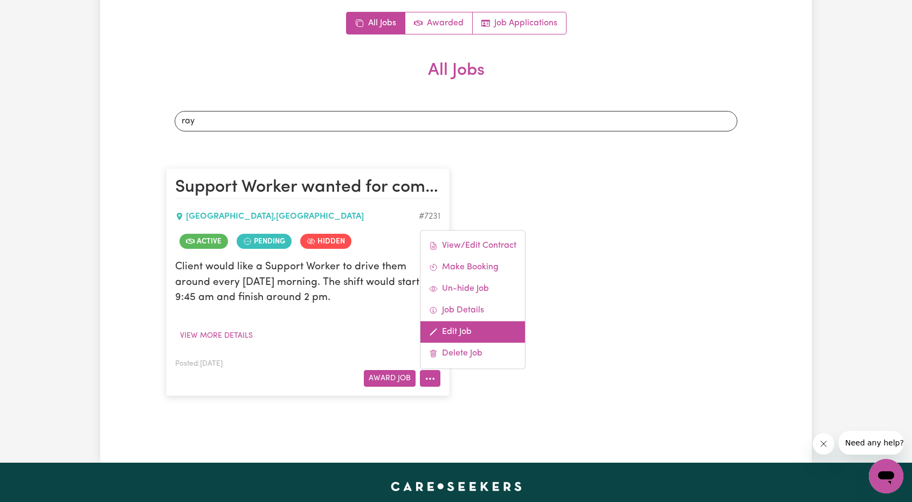
click at [476, 327] on link "Edit Job" at bounding box center [472, 333] width 105 height 22
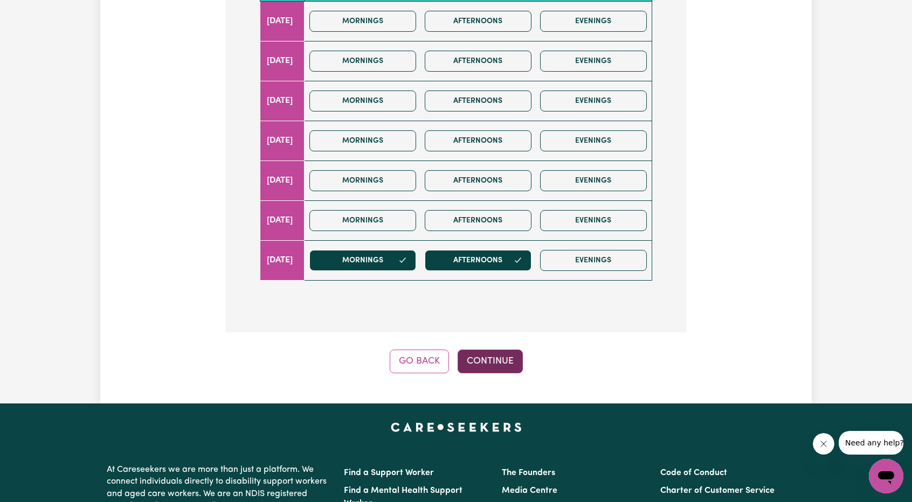
click at [499, 357] on button "Continue" at bounding box center [490, 362] width 65 height 24
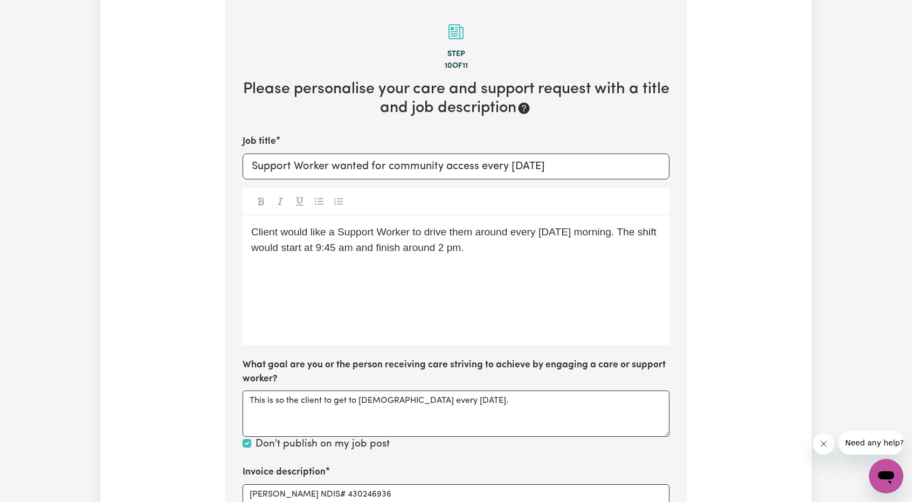
scroll to position [321, 0]
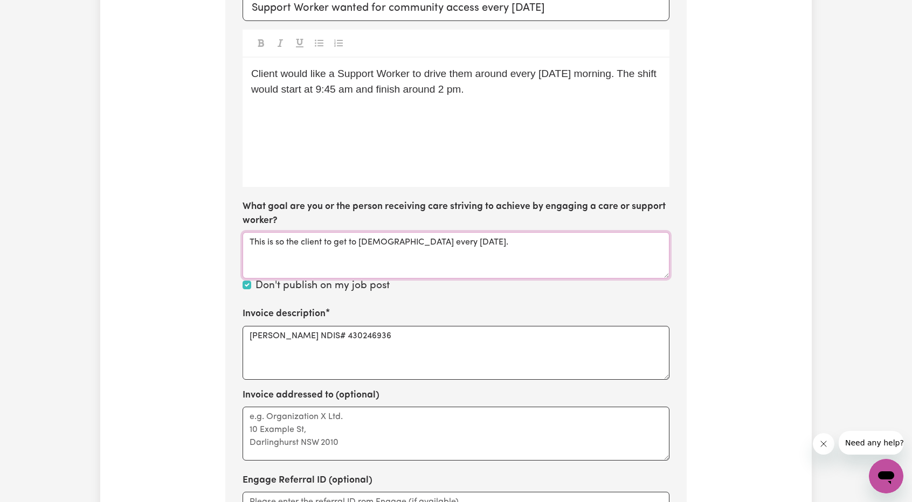
drag, startPoint x: 473, startPoint y: 254, endPoint x: 313, endPoint y: 238, distance: 161.5
click at [317, 238] on textarea "This is so the client to get to [DEMOGRAPHIC_DATA] every [DATE]." at bounding box center [456, 255] width 427 height 46
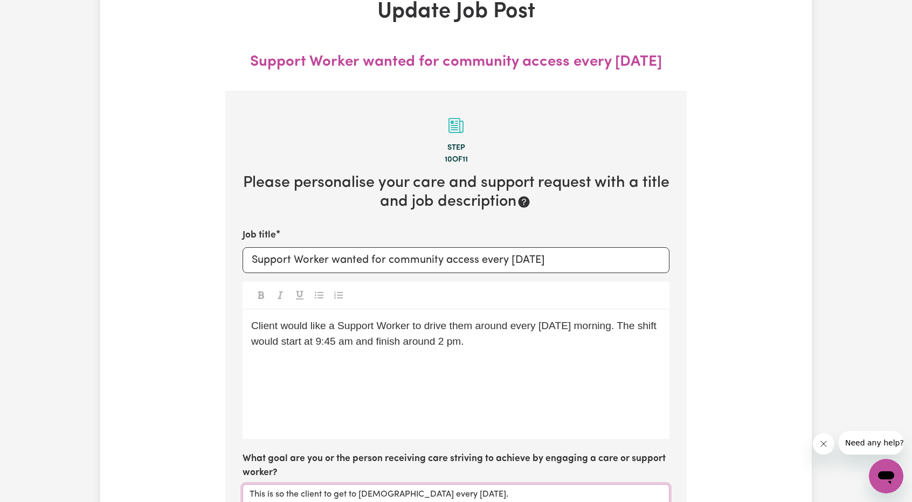
scroll to position [0, 0]
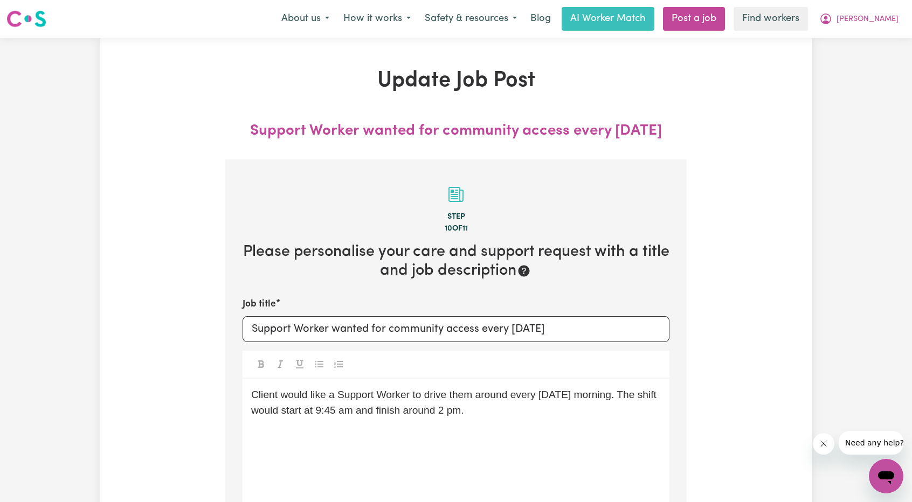
drag, startPoint x: 881, startPoint y: 15, endPoint x: 878, endPoint y: 30, distance: 15.4
click at [881, 15] on span "[PERSON_NAME]" at bounding box center [868, 19] width 62 height 12
click at [872, 39] on link "My Dashboard" at bounding box center [862, 42] width 85 height 20
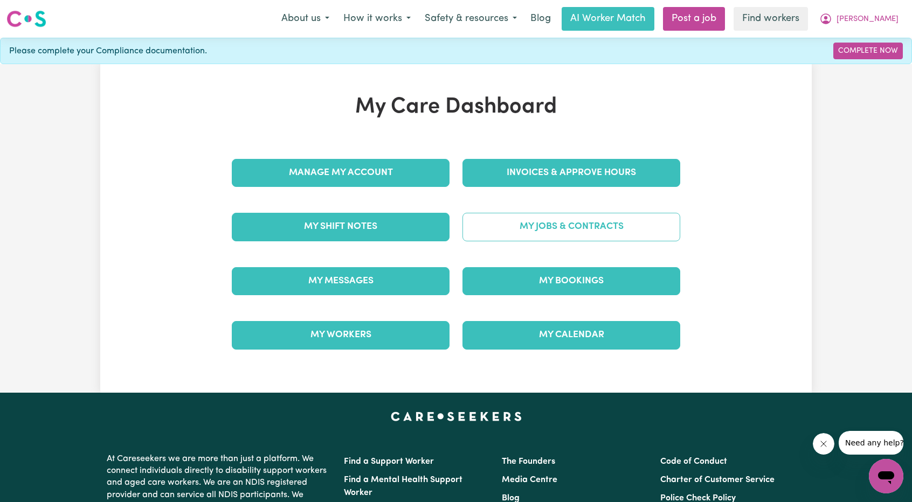
click at [583, 224] on link "My Jobs & Contracts" at bounding box center [572, 227] width 218 height 28
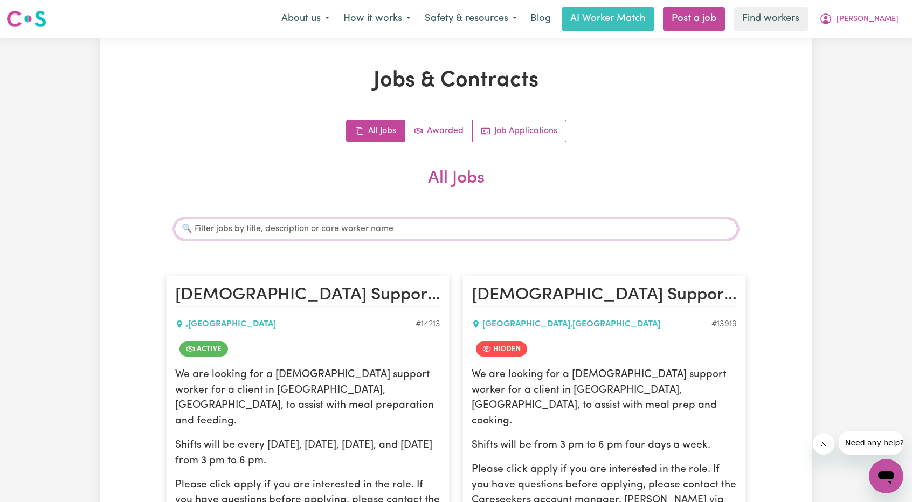
click at [375, 236] on input "Search jobs" at bounding box center [456, 229] width 563 height 20
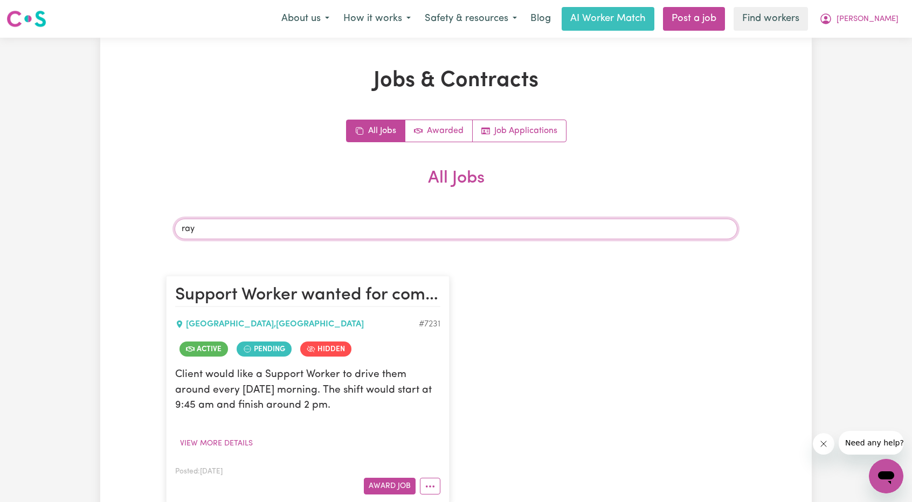
type input "ray"
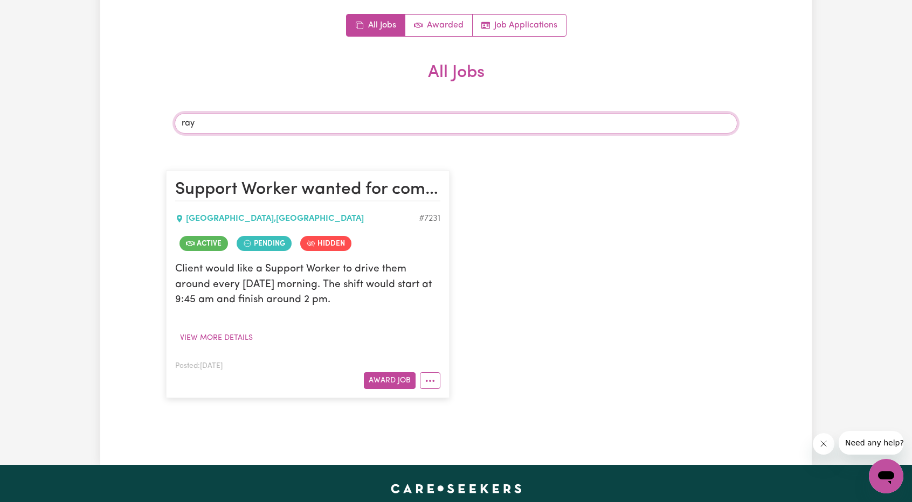
scroll to position [108, 0]
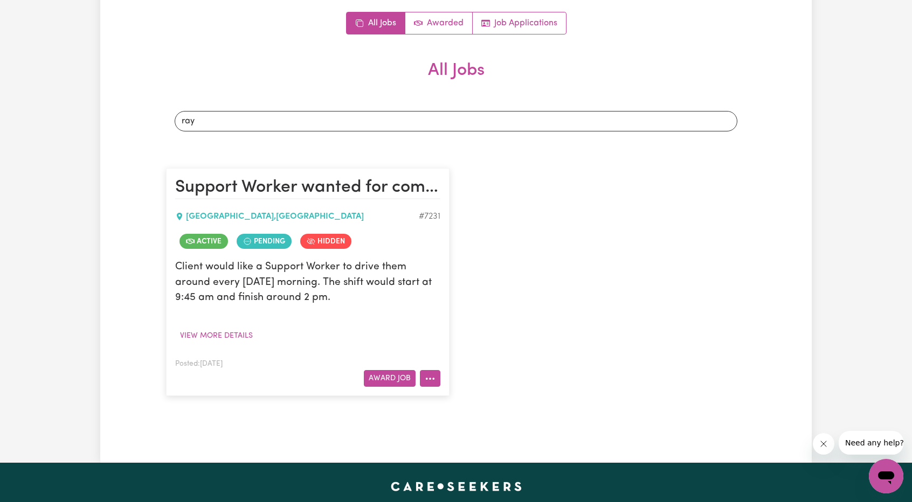
click at [434, 376] on button "More options" at bounding box center [430, 378] width 20 height 17
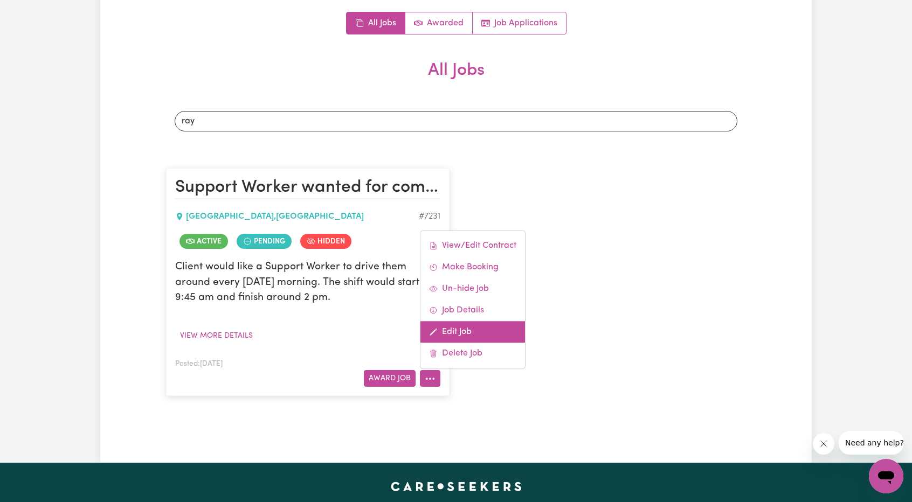
click at [461, 329] on link "Edit Job" at bounding box center [472, 333] width 105 height 22
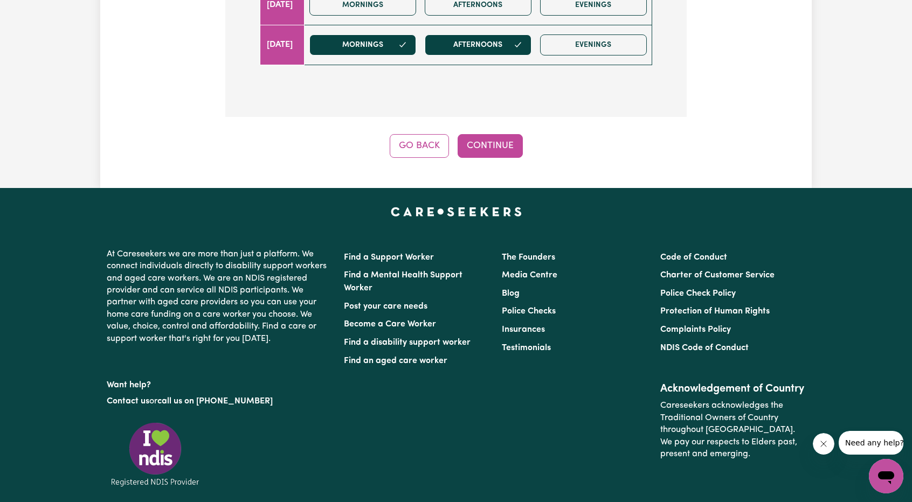
click at [504, 137] on button "Continue" at bounding box center [490, 146] width 65 height 24
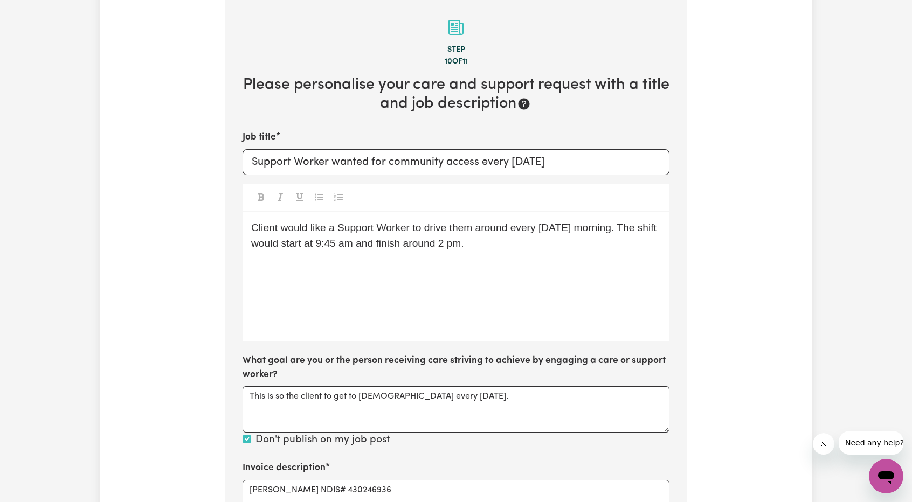
scroll to position [160, 0]
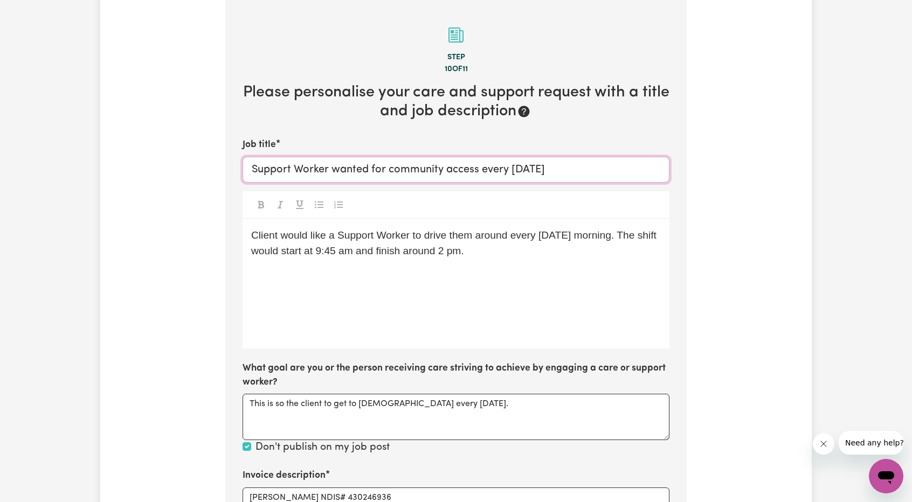
drag, startPoint x: 582, startPoint y: 170, endPoint x: 481, endPoint y: 178, distance: 101.7
click at [481, 178] on input "Support Worker wanted for community access every [DATE]" at bounding box center [456, 170] width 427 height 26
type input "Support Worker wanted for community access"
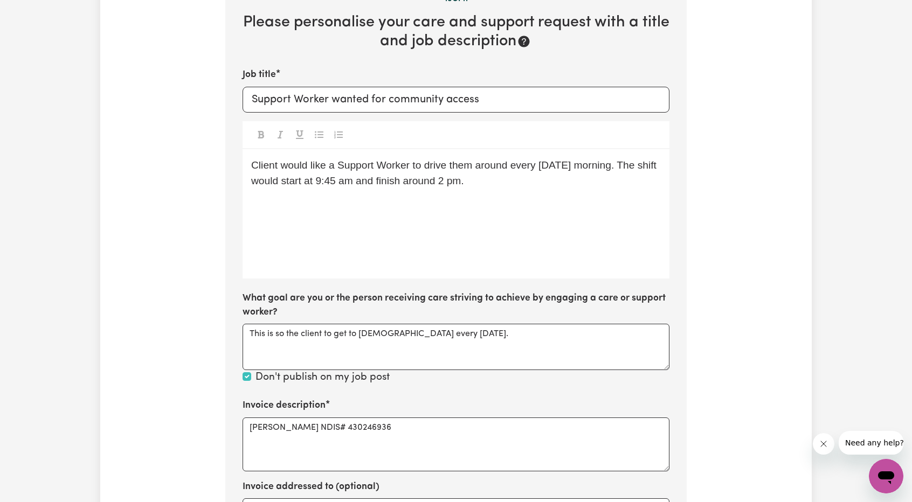
scroll to position [213, 0]
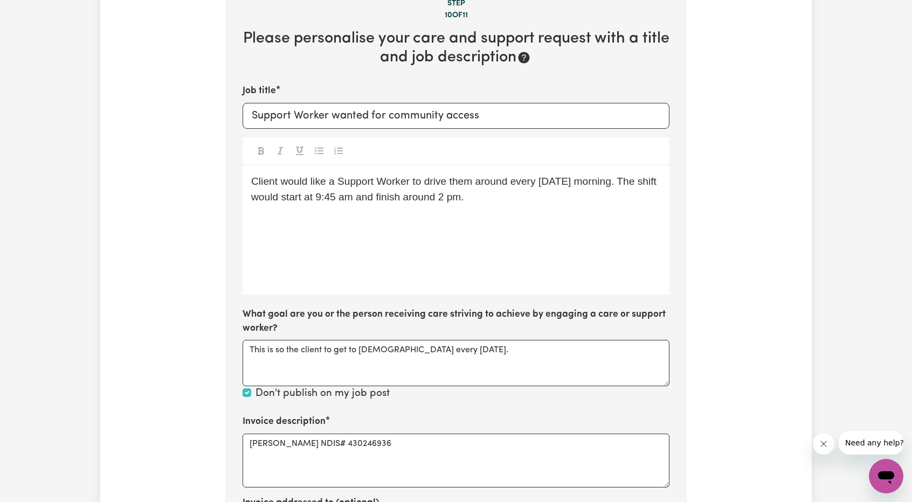
click at [389, 220] on div "Client would like a Support Worker to drive them around every [DATE] morning. T…" at bounding box center [456, 229] width 427 height 129
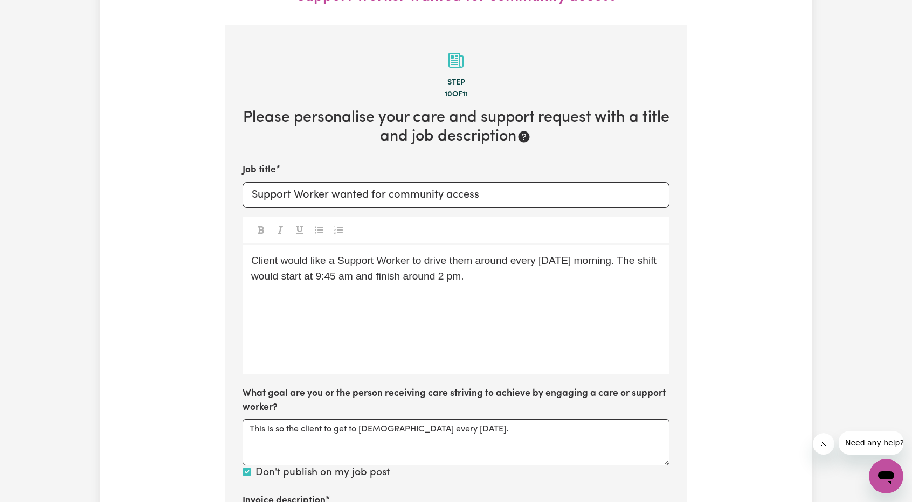
scroll to position [0, 0]
